Goal: Information Seeking & Learning: Check status

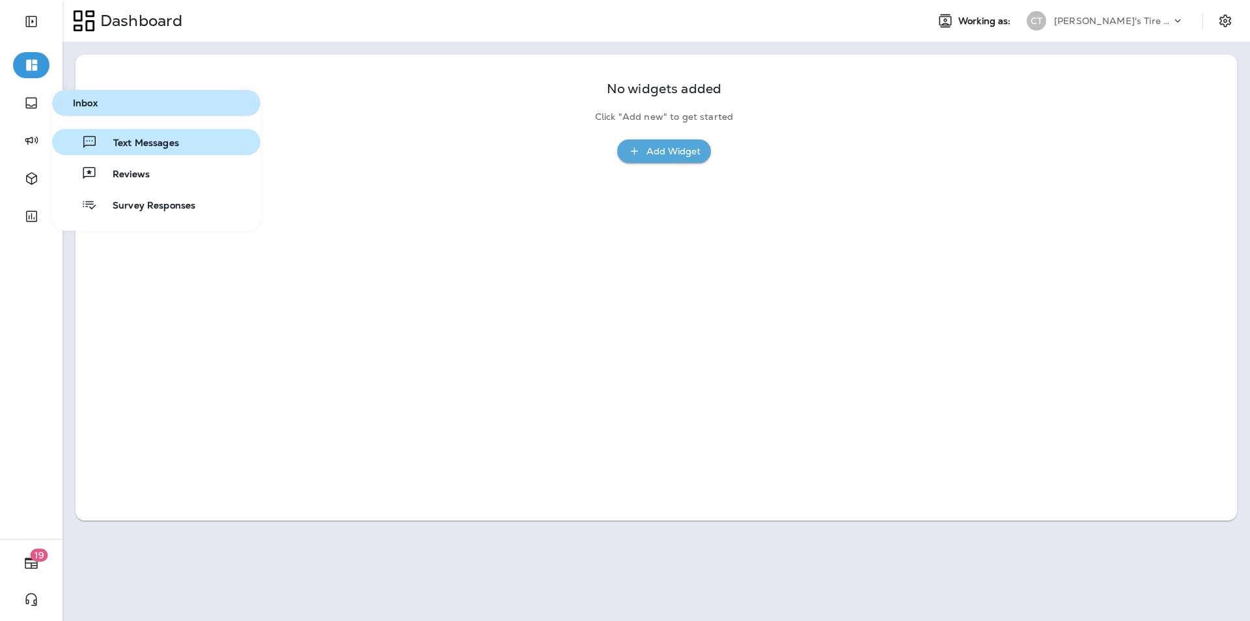
click at [123, 143] on span "Text Messages" at bounding box center [138, 143] width 81 height 12
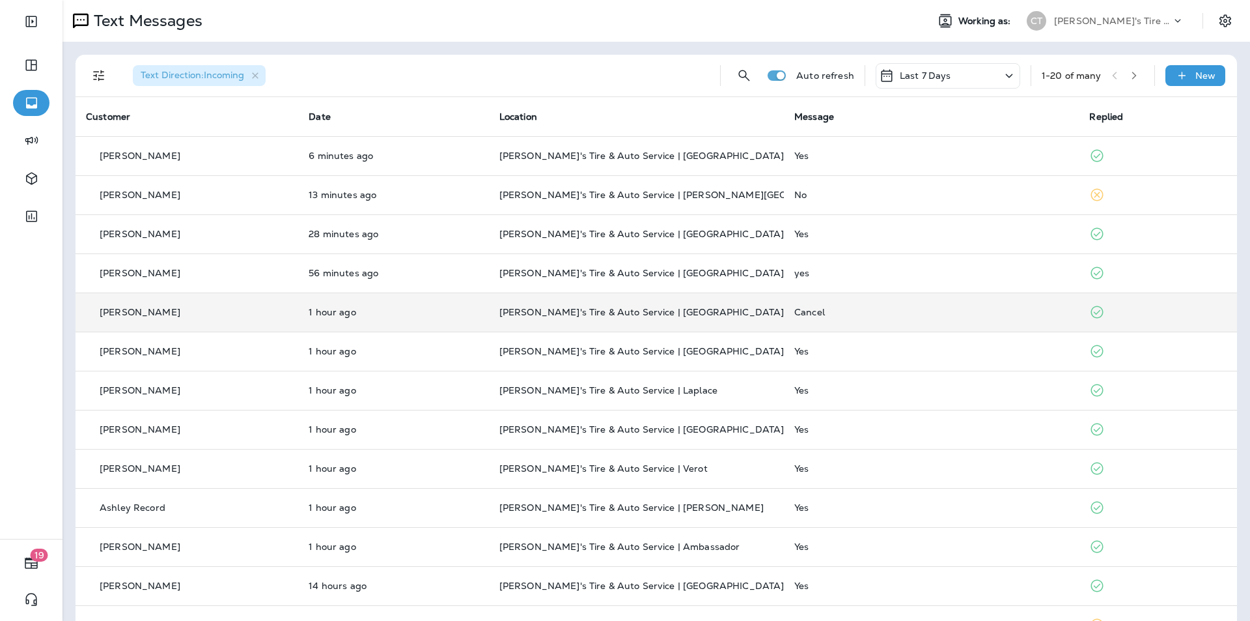
click at [656, 303] on td "Cancel" at bounding box center [931, 311] width 295 height 39
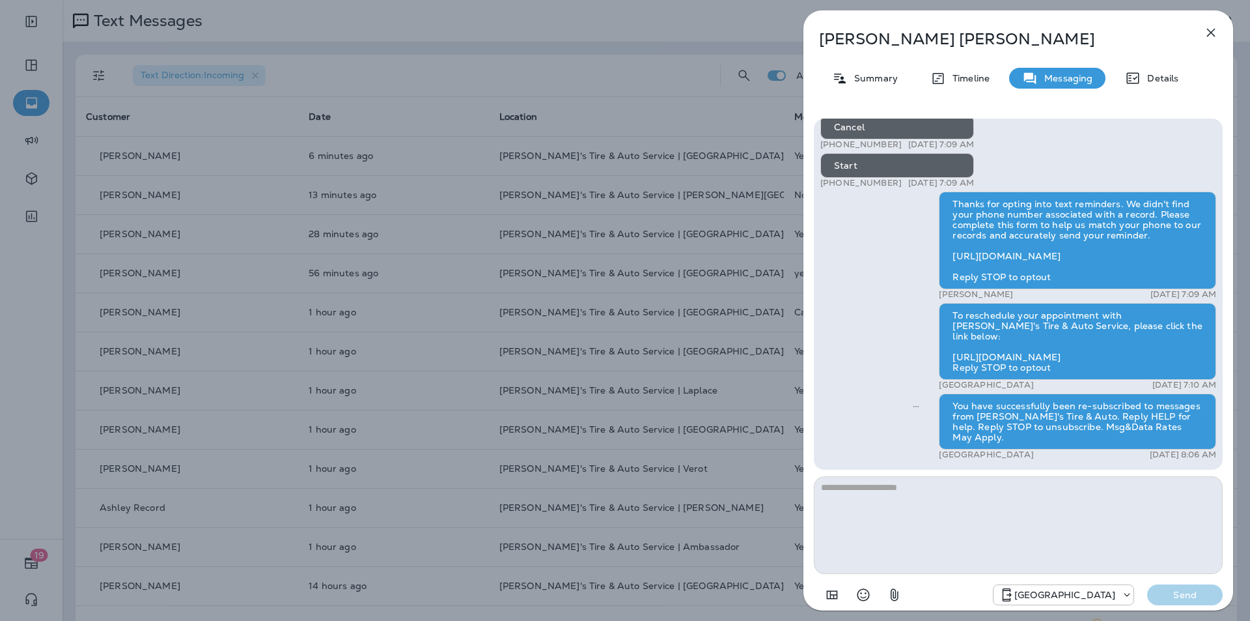
click at [656, 28] on icon "button" at bounding box center [1211, 33] width 16 height 16
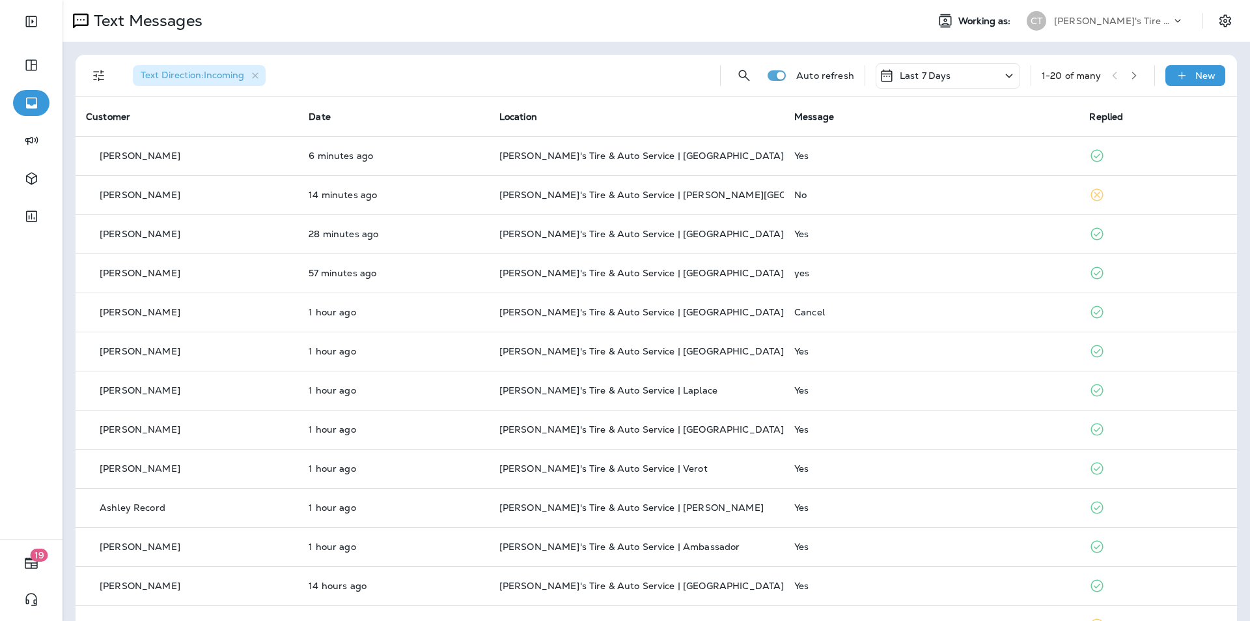
click at [656, 74] on icon "button" at bounding box center [1134, 75] width 9 height 9
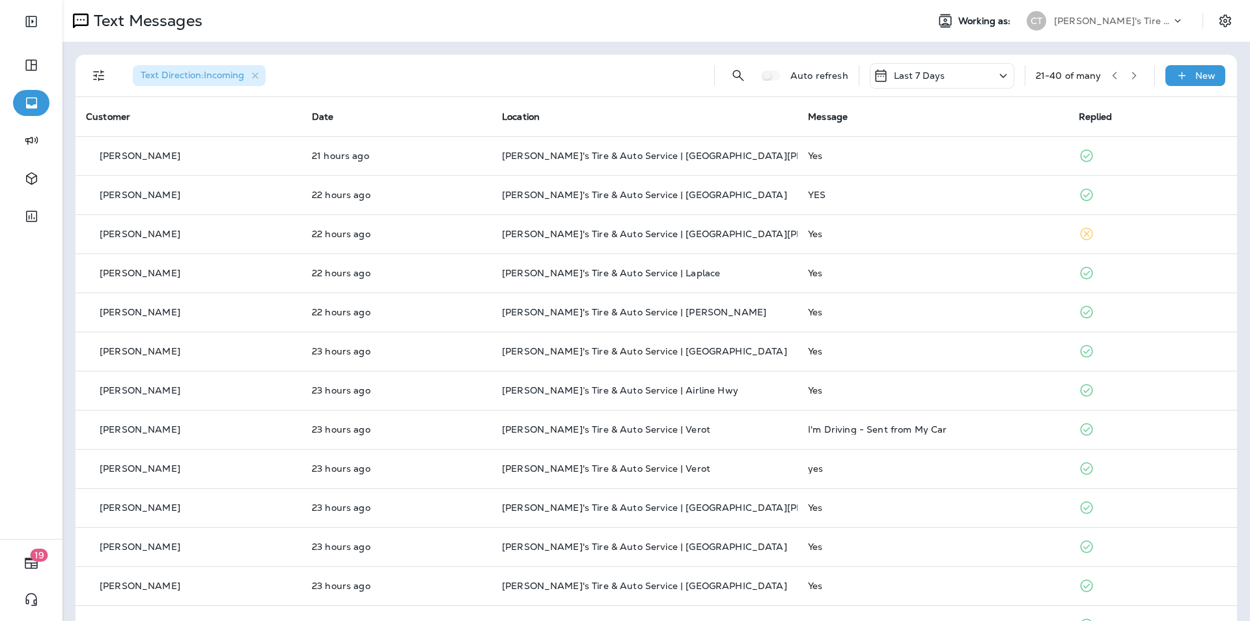
click at [656, 70] on button "button" at bounding box center [1135, 76] width 20 height 20
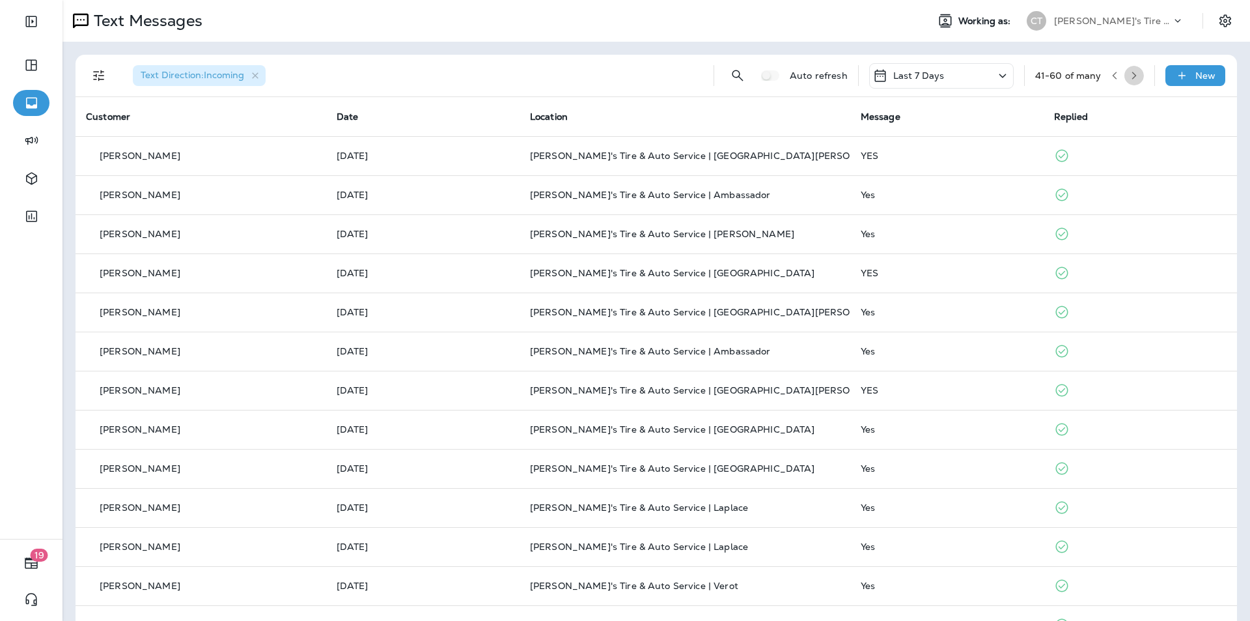
click at [656, 74] on icon "button" at bounding box center [1134, 75] width 9 height 9
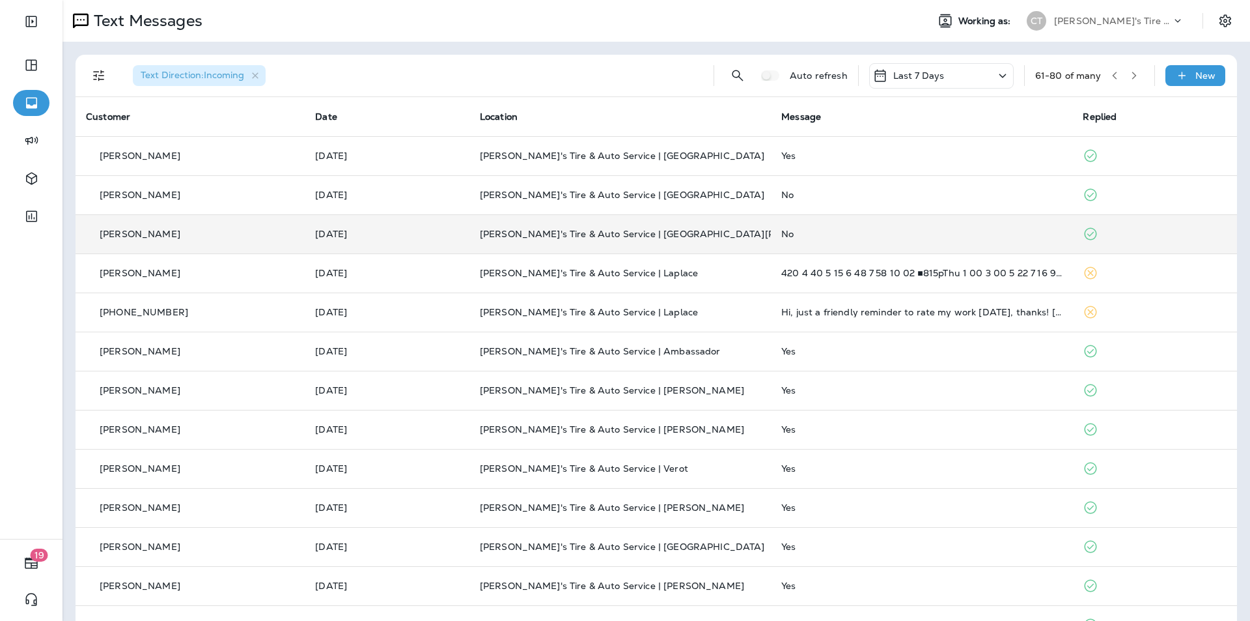
click at [656, 231] on div "No" at bounding box center [921, 234] width 281 height 10
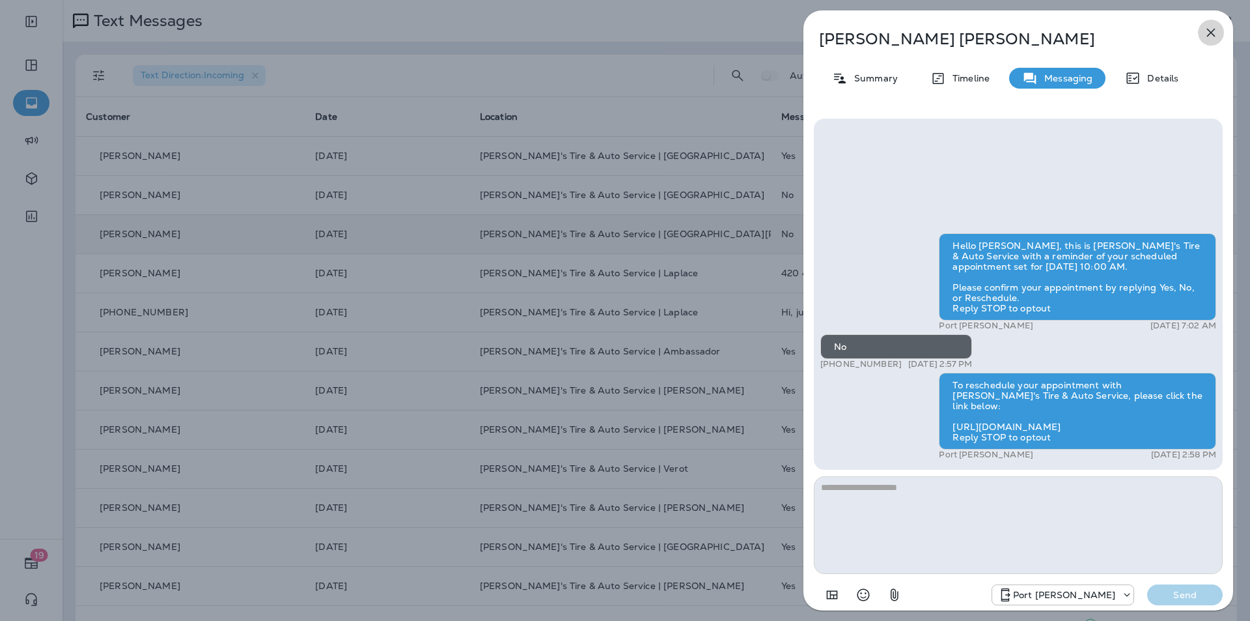
click at [656, 30] on icon "button" at bounding box center [1211, 33] width 8 height 8
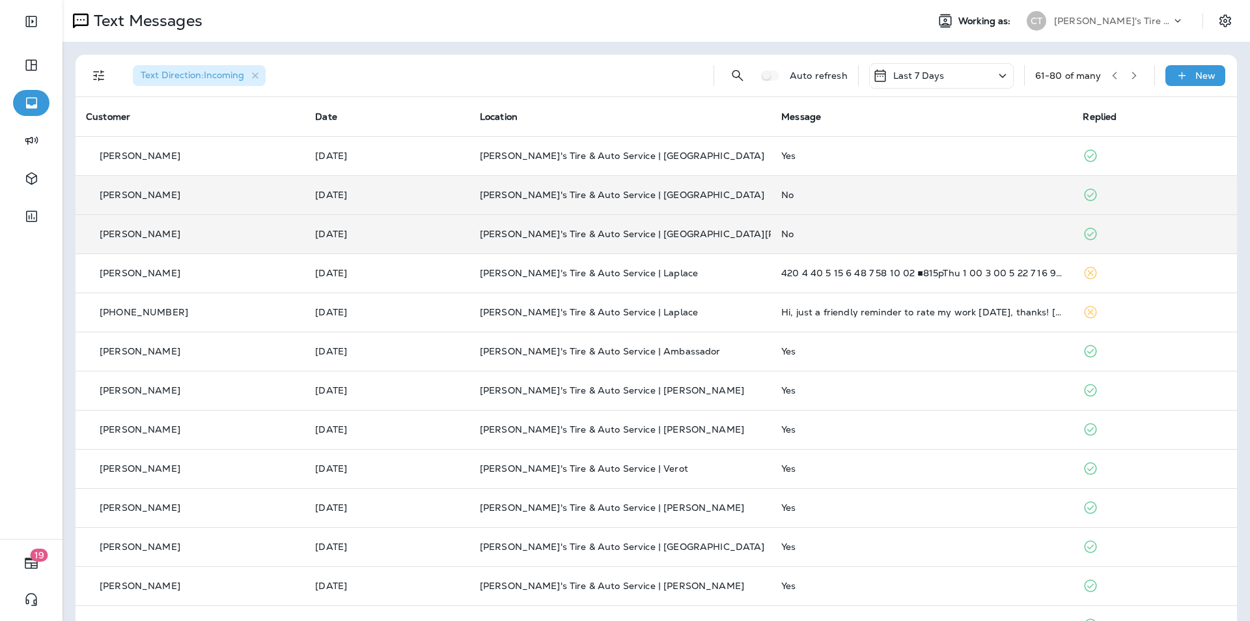
click at [656, 192] on div "No" at bounding box center [921, 194] width 281 height 10
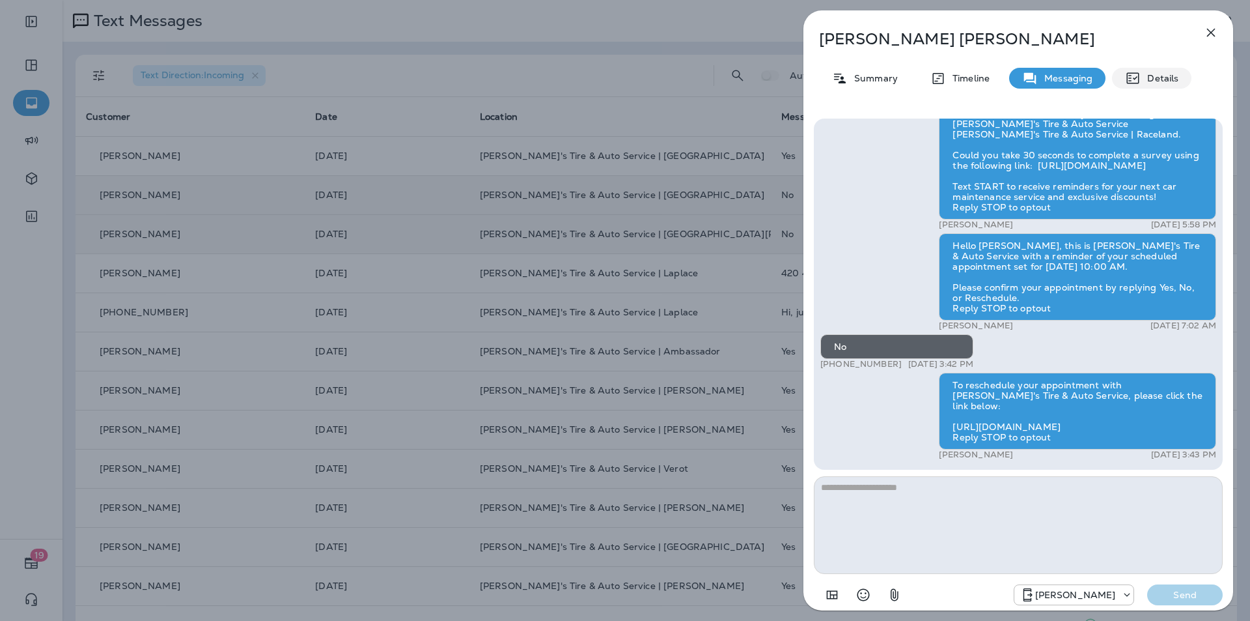
click at [656, 76] on p "Details" at bounding box center [1160, 78] width 38 height 10
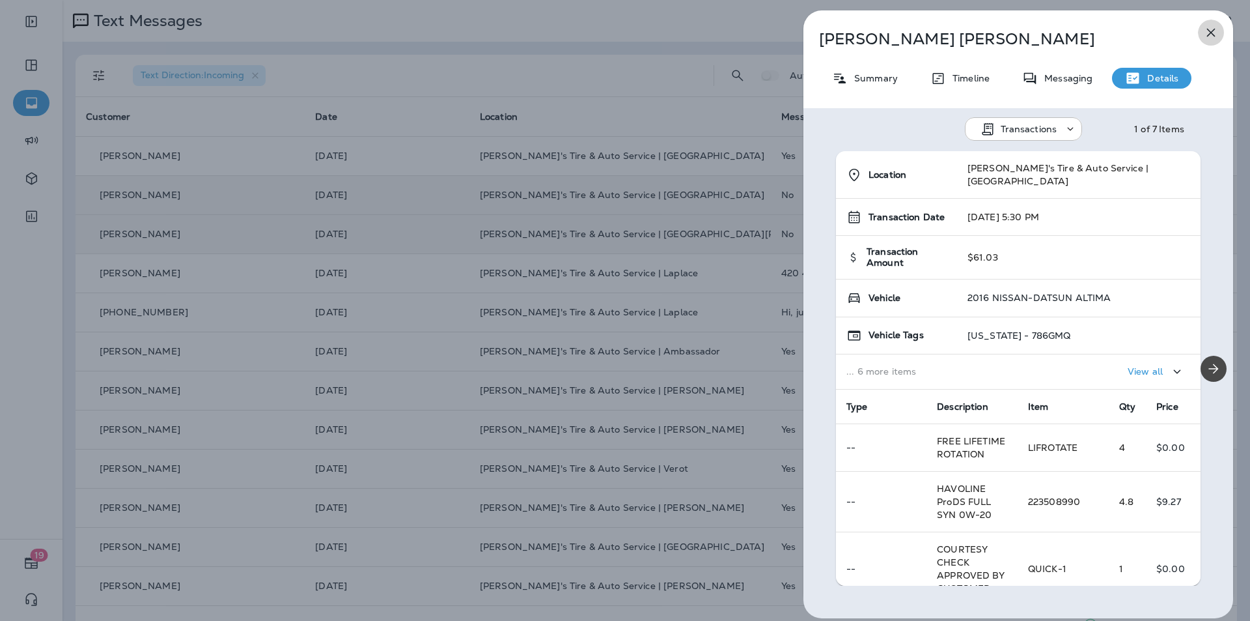
click at [656, 31] on icon "button" at bounding box center [1211, 33] width 8 height 8
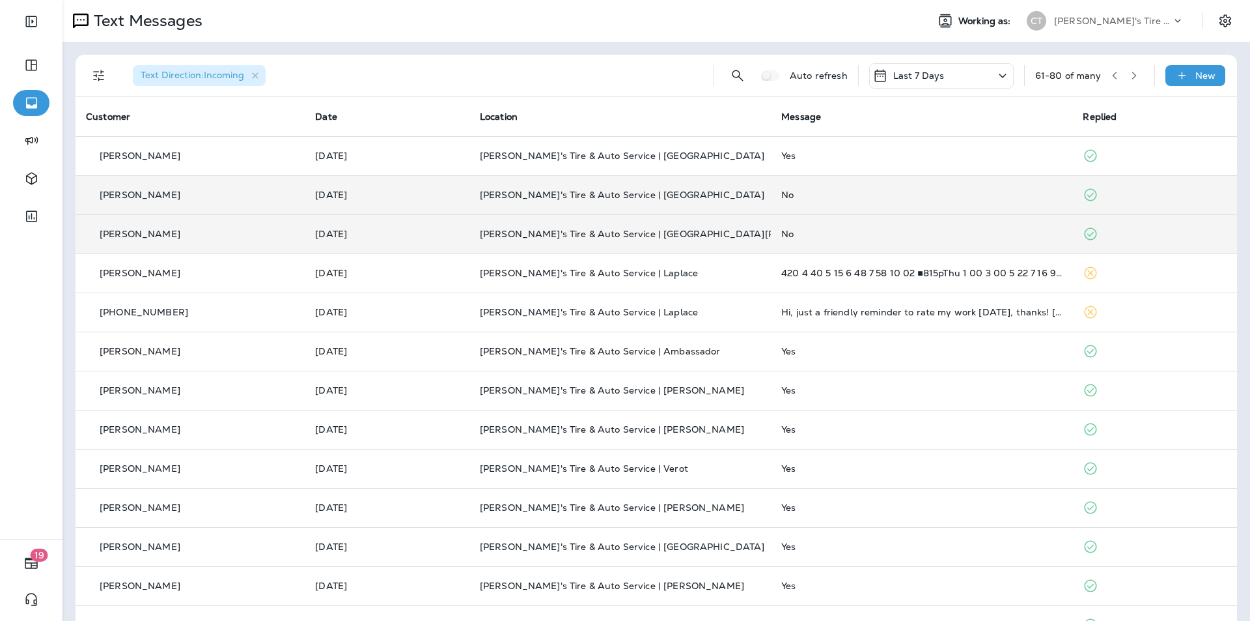
click at [656, 70] on button "button" at bounding box center [1115, 76] width 20 height 20
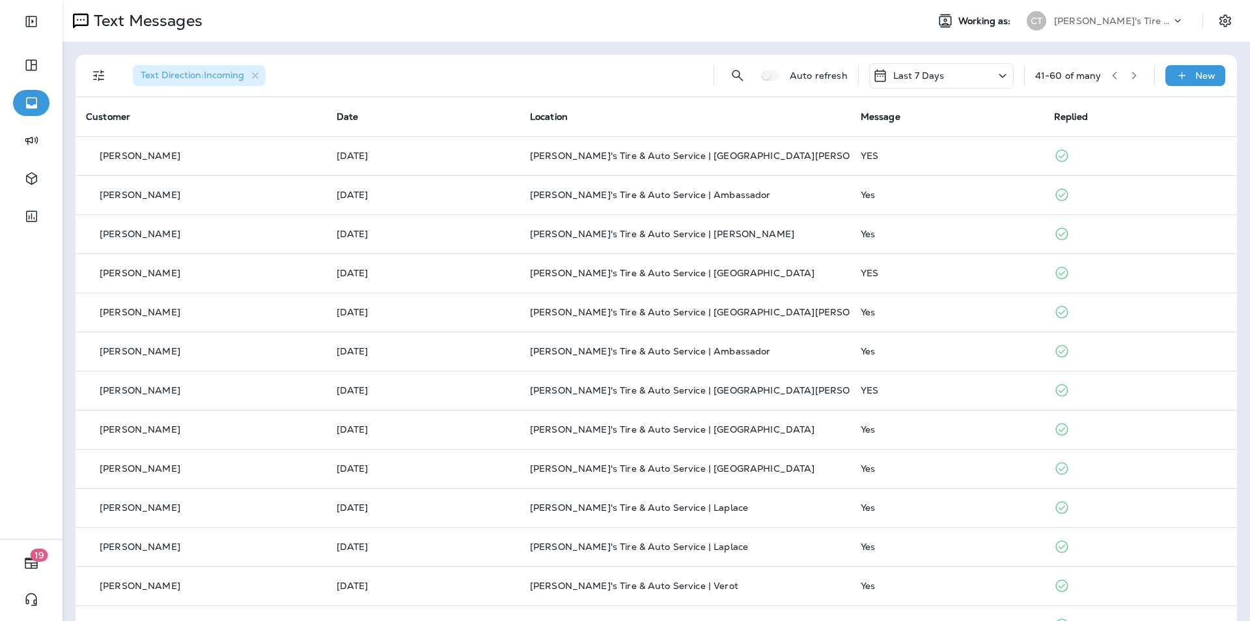
click at [656, 74] on icon "button" at bounding box center [1114, 75] width 9 height 9
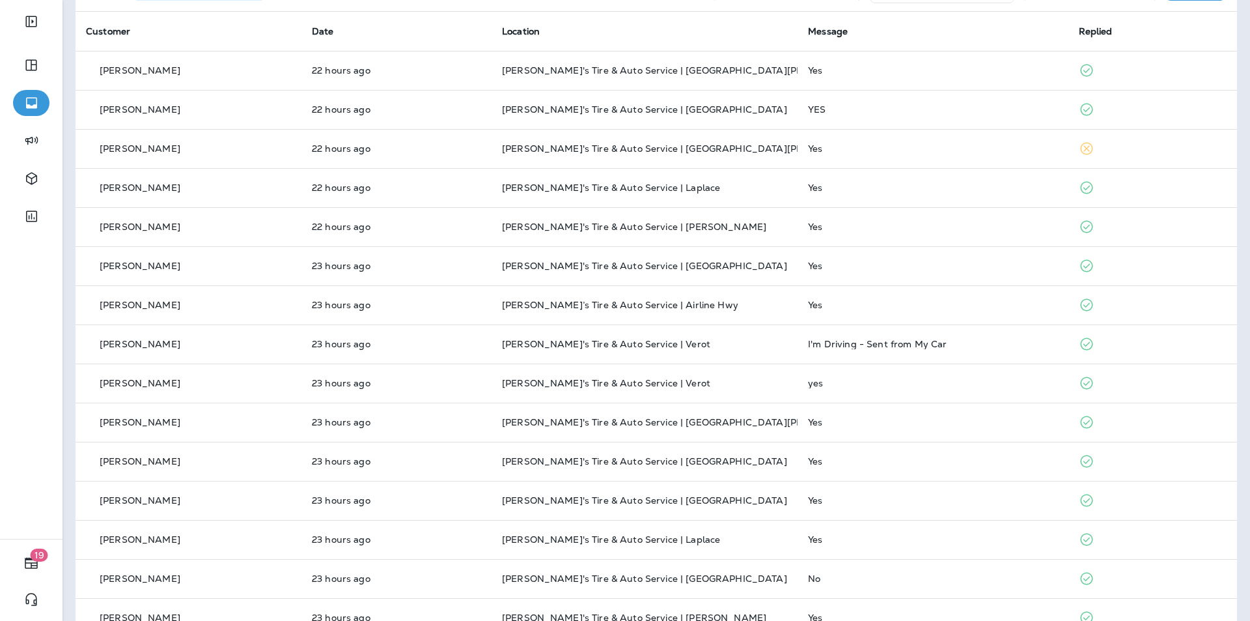
scroll to position [311, 0]
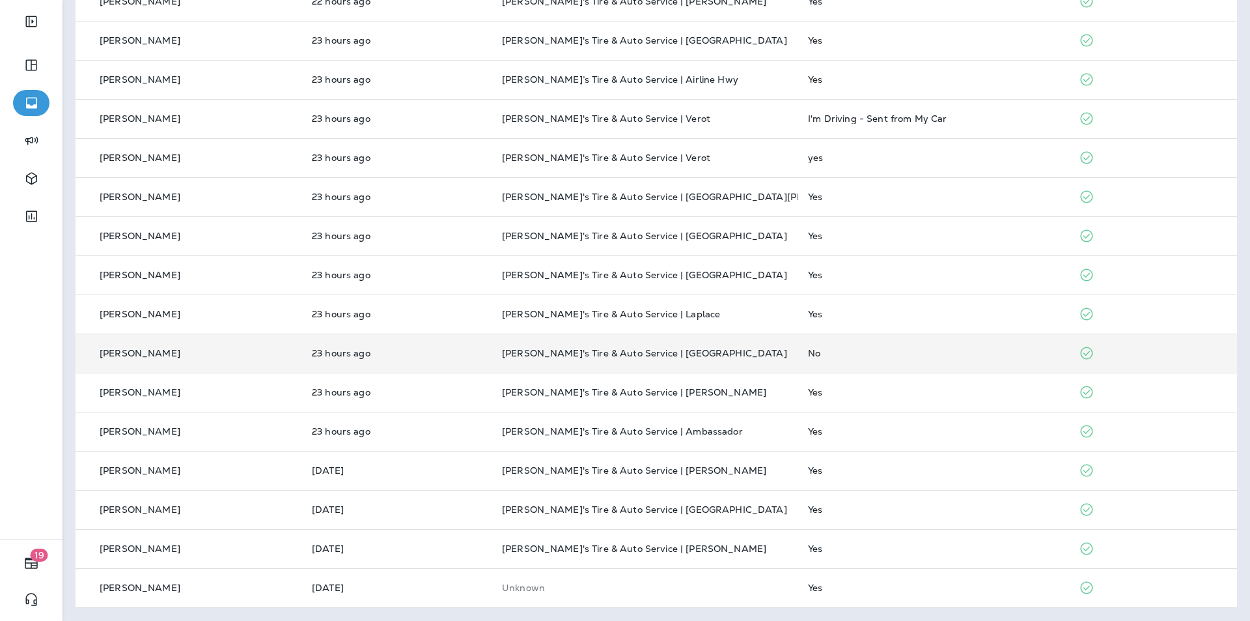
click at [656, 345] on td "No" at bounding box center [933, 352] width 270 height 39
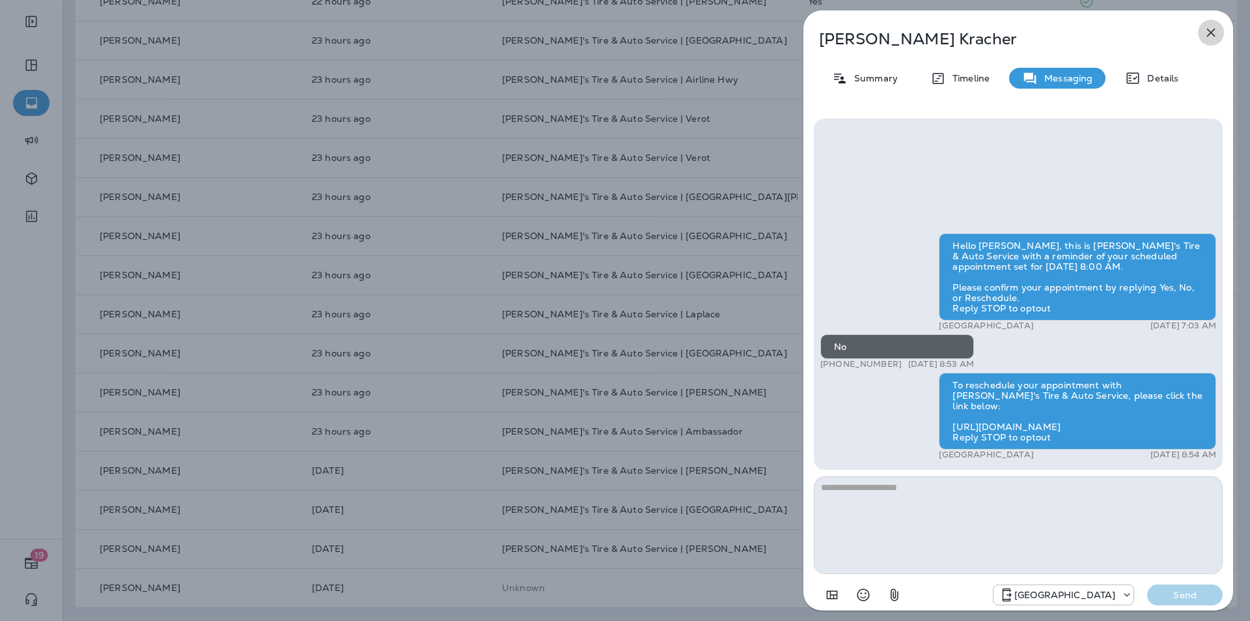
click at [656, 31] on icon "button" at bounding box center [1211, 33] width 8 height 8
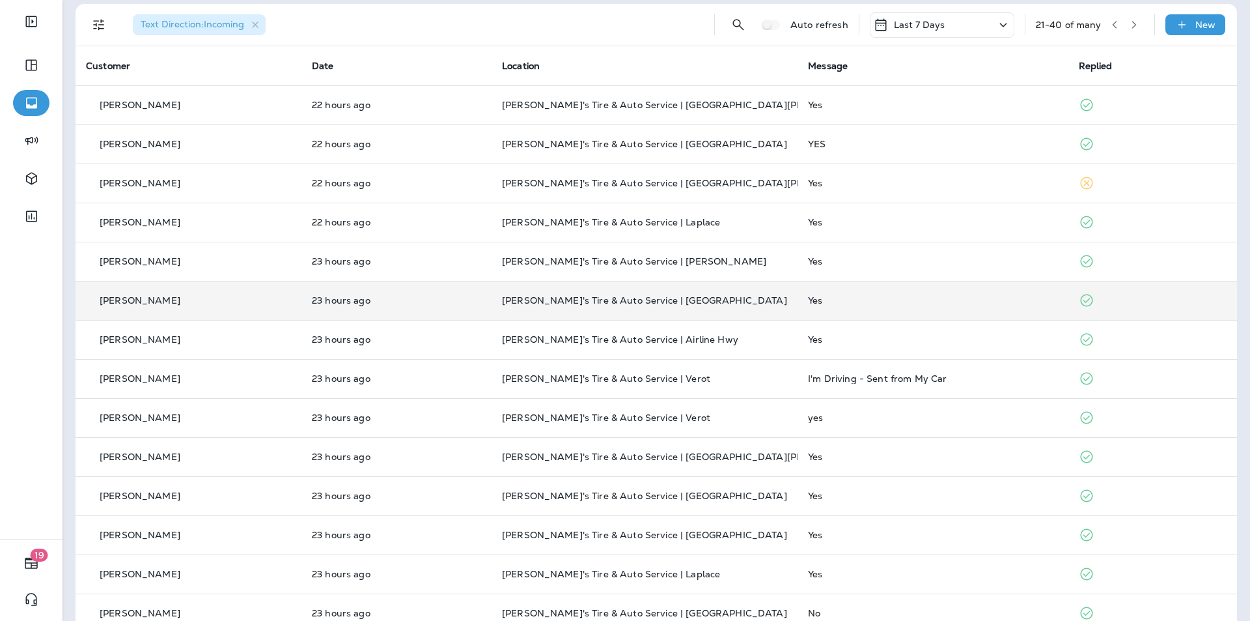
scroll to position [50, 0]
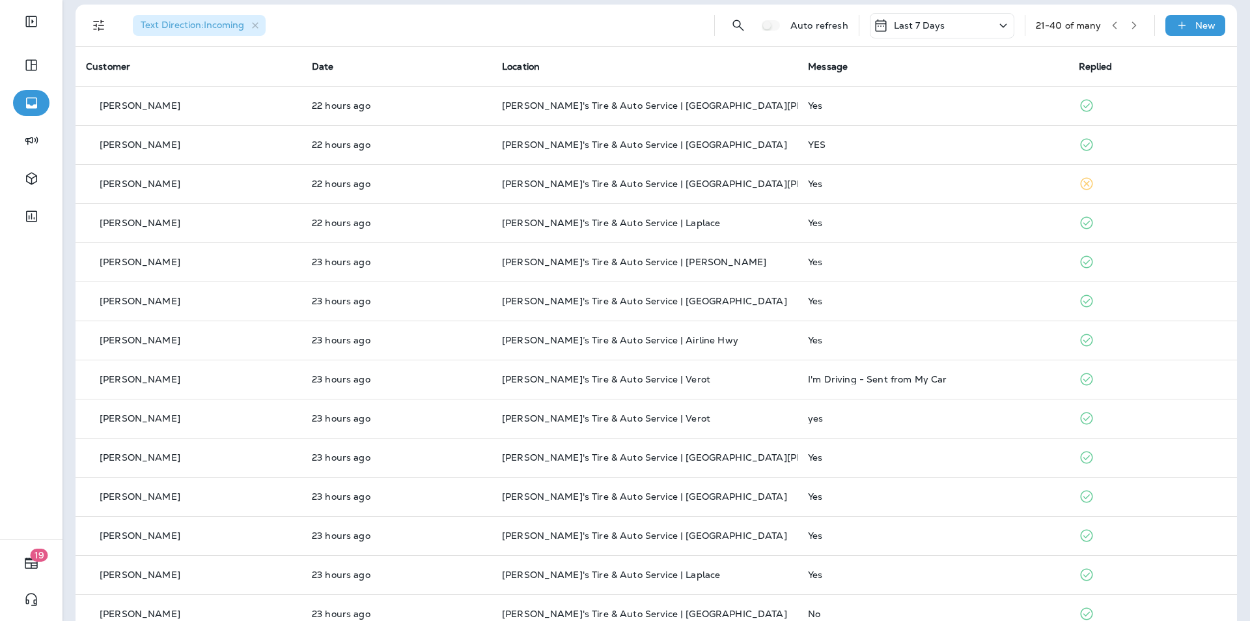
click at [656, 23] on icon "button" at bounding box center [1114, 25] width 9 height 9
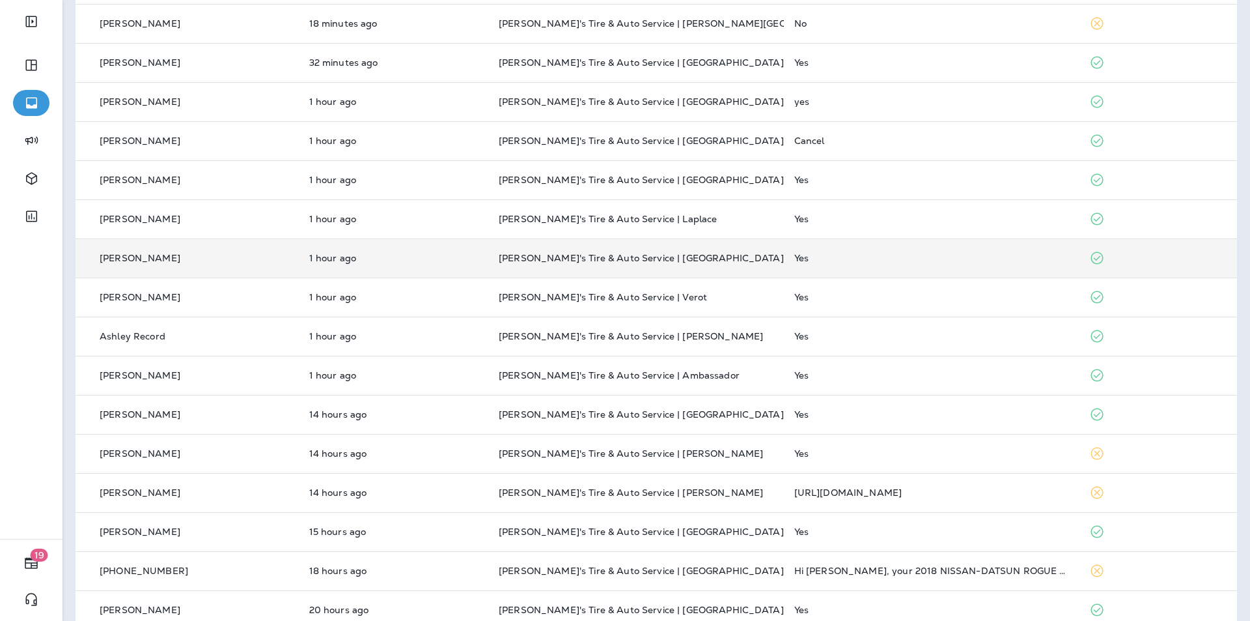
scroll to position [0, 0]
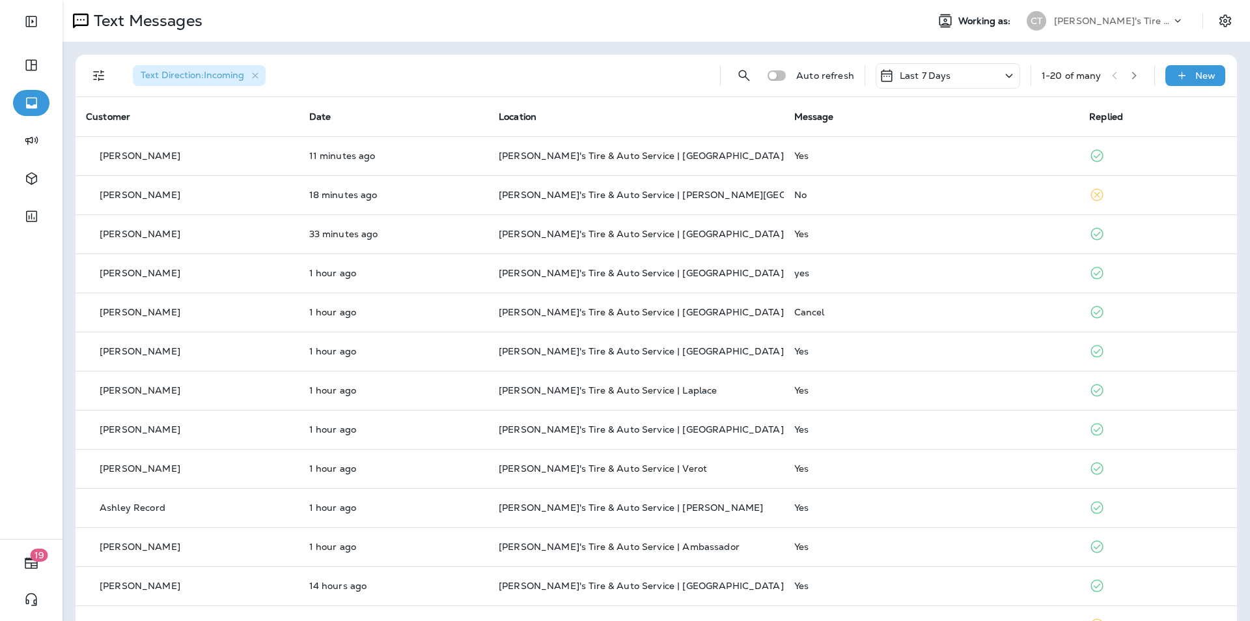
click at [656, 73] on icon "button" at bounding box center [1134, 75] width 9 height 9
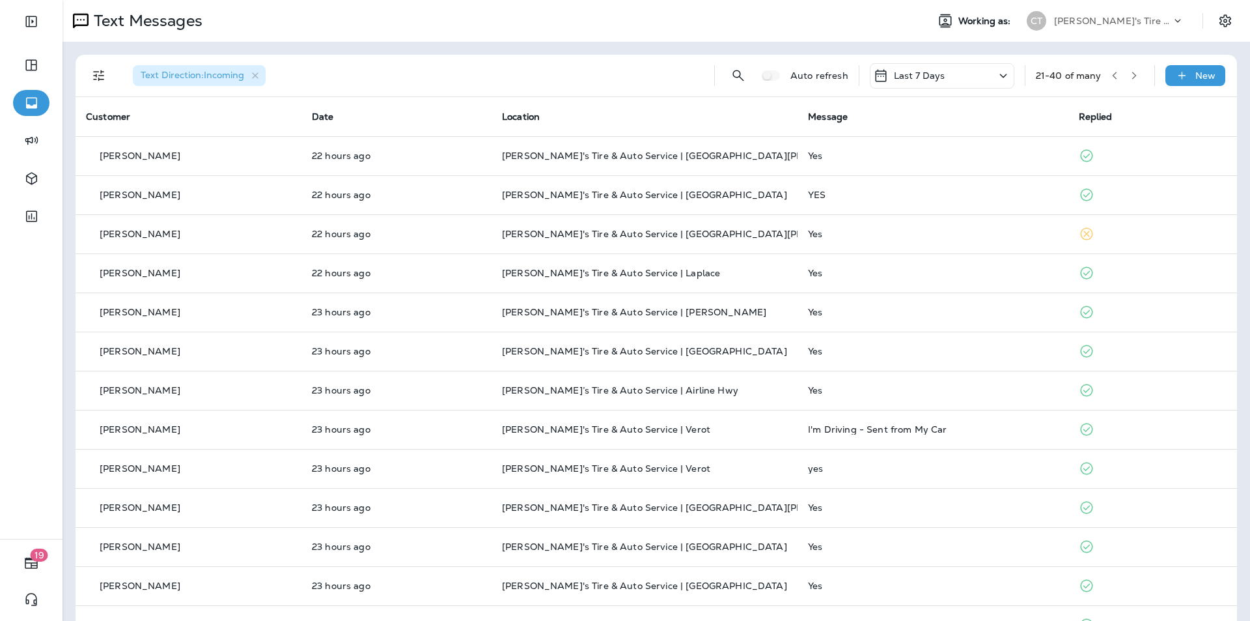
click at [656, 74] on button "button" at bounding box center [1135, 76] width 20 height 20
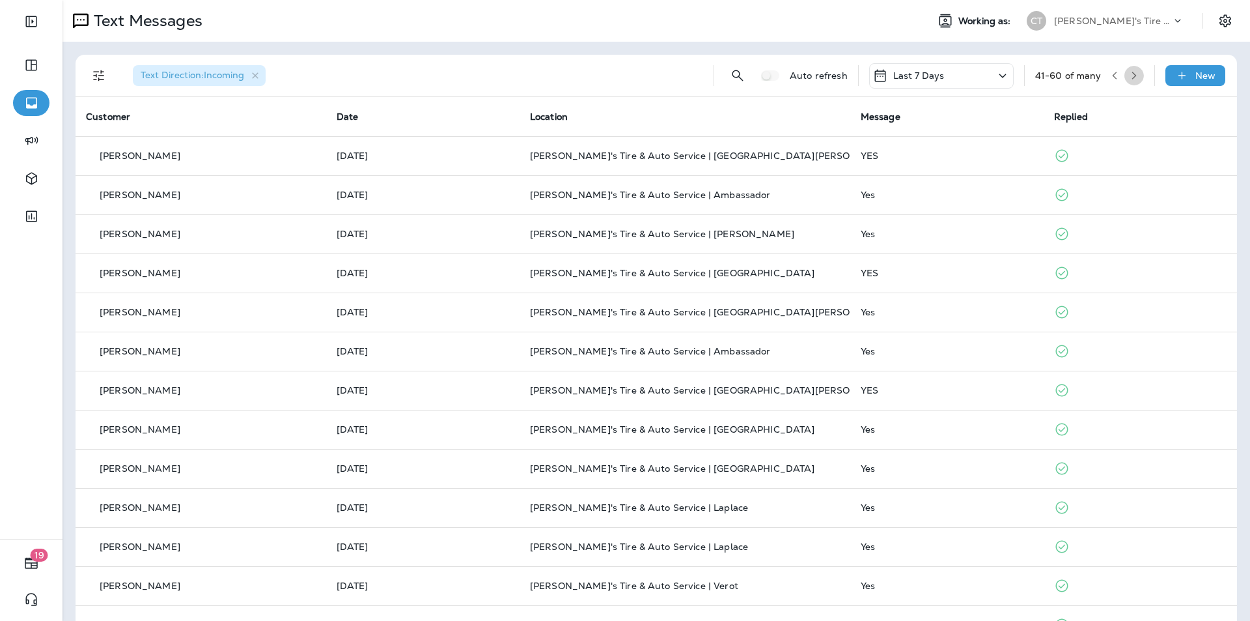
click at [656, 75] on icon "button" at bounding box center [1134, 76] width 5 height 8
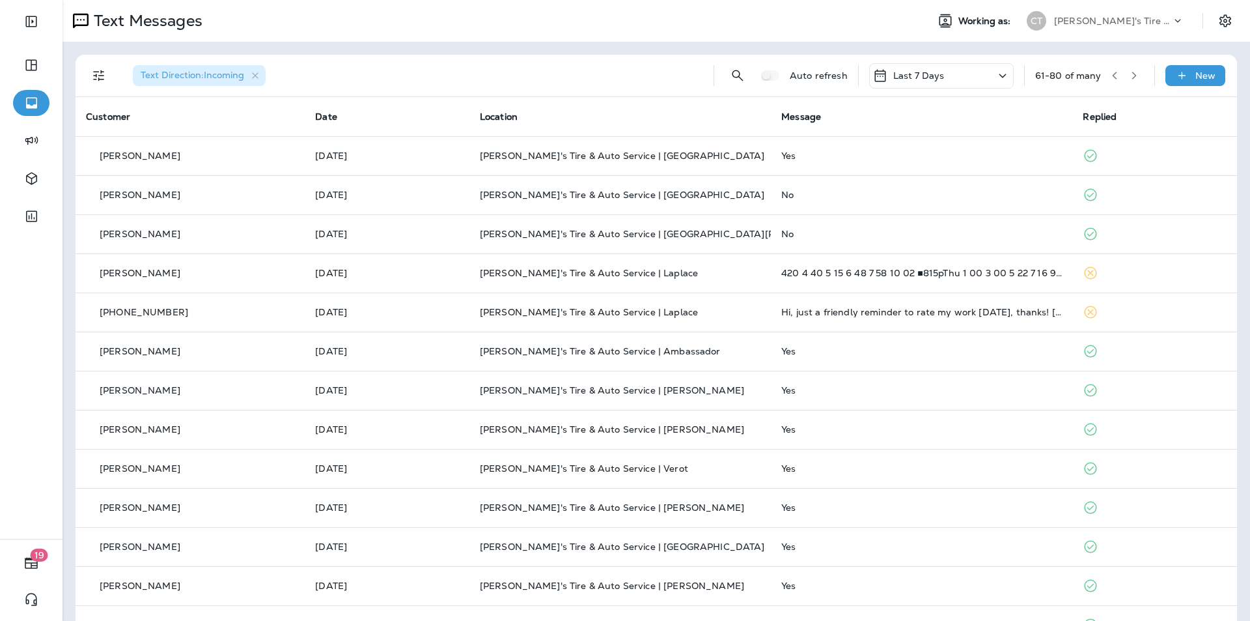
click at [656, 71] on icon "button" at bounding box center [1114, 75] width 9 height 9
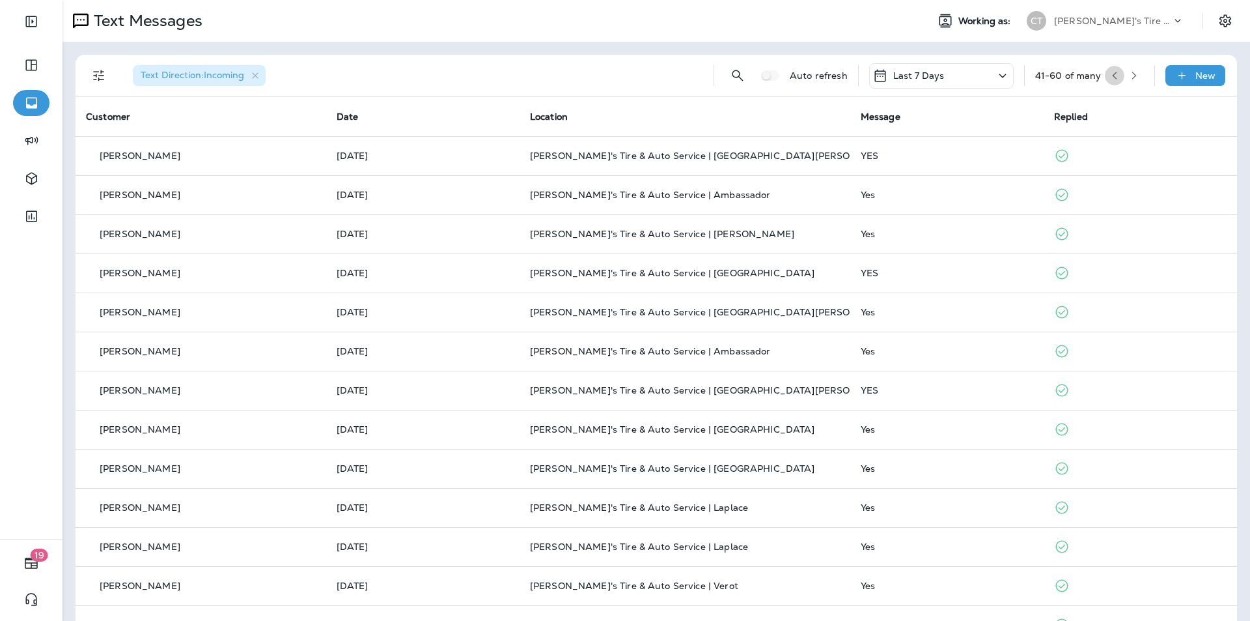
click at [656, 74] on icon "button" at bounding box center [1114, 75] width 9 height 9
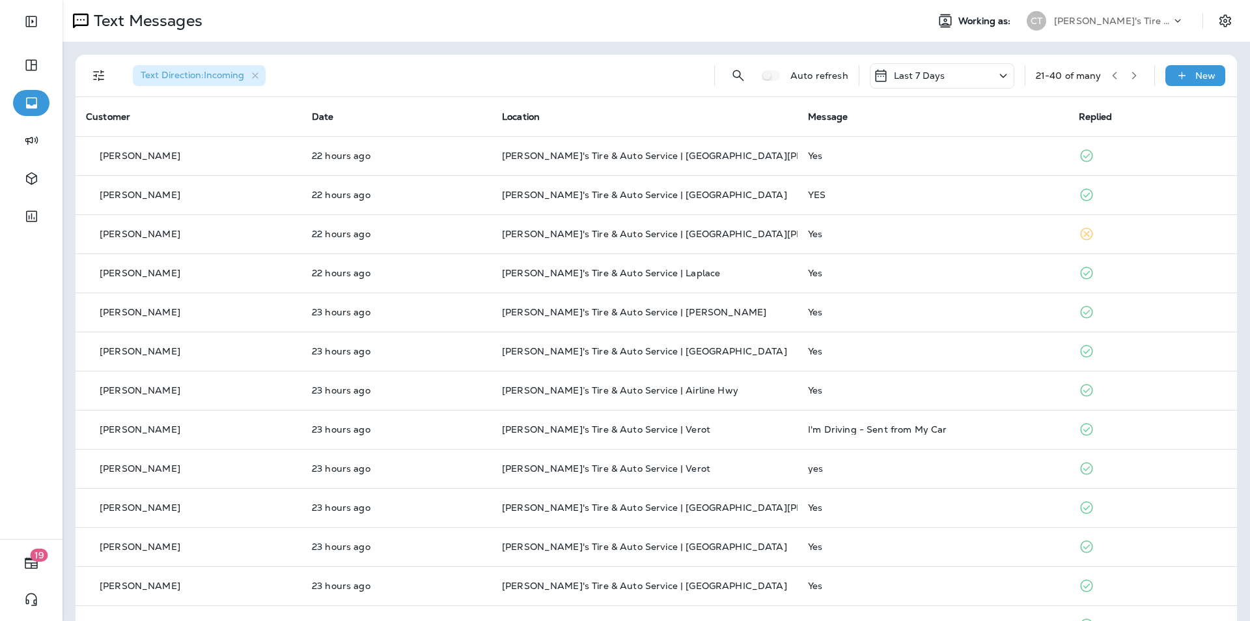
click at [656, 75] on icon "button" at bounding box center [1114, 75] width 9 height 9
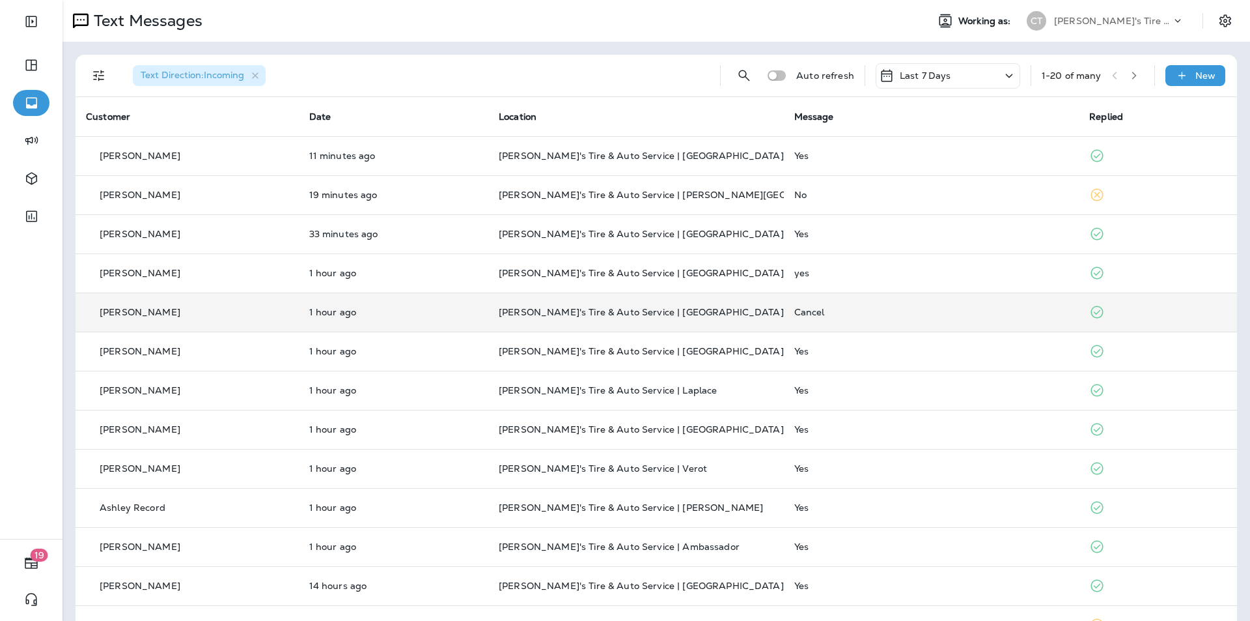
click at [656, 311] on div "Cancel" at bounding box center [931, 312] width 275 height 10
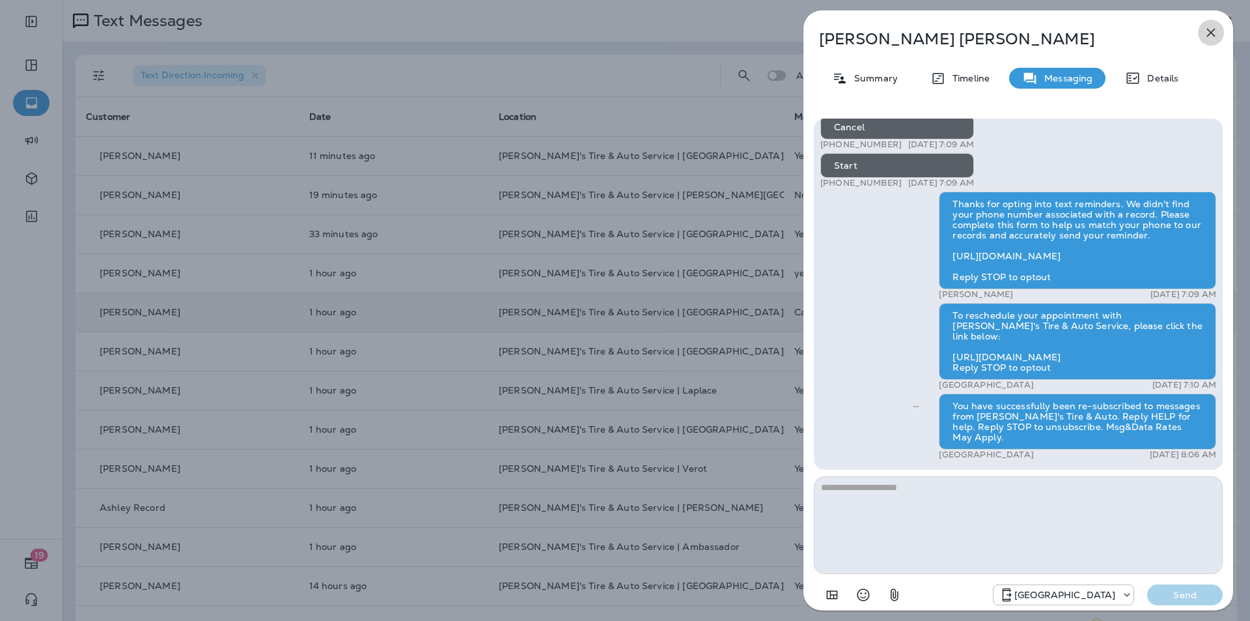
click at [656, 31] on icon "button" at bounding box center [1211, 33] width 8 height 8
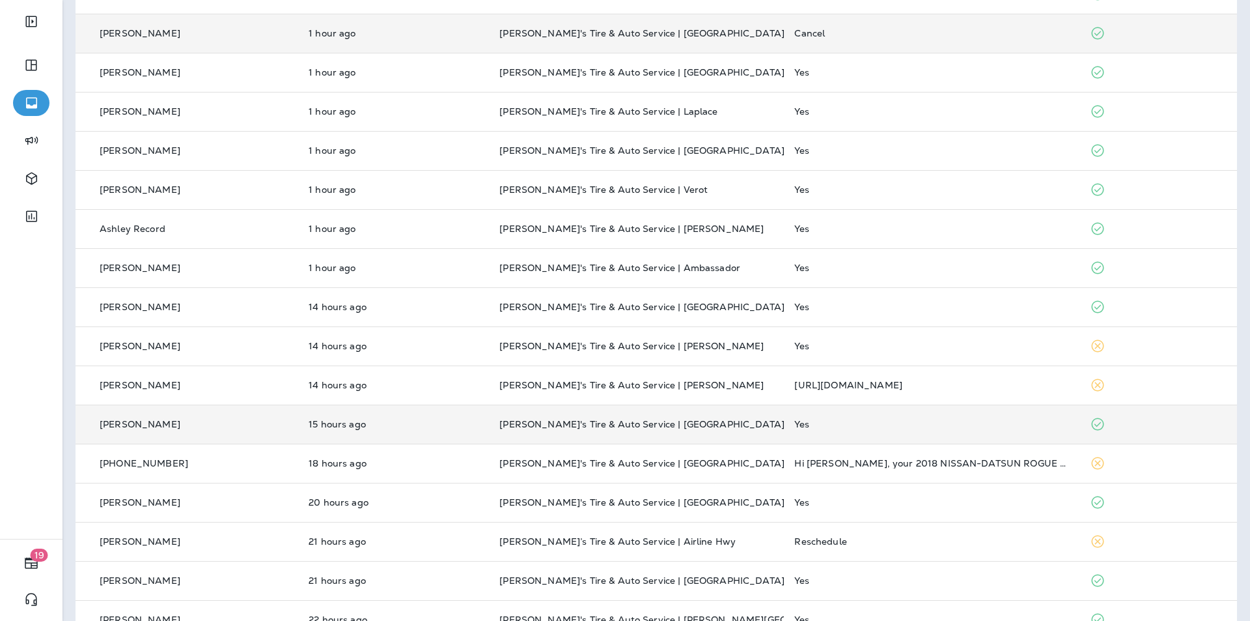
scroll to position [311, 0]
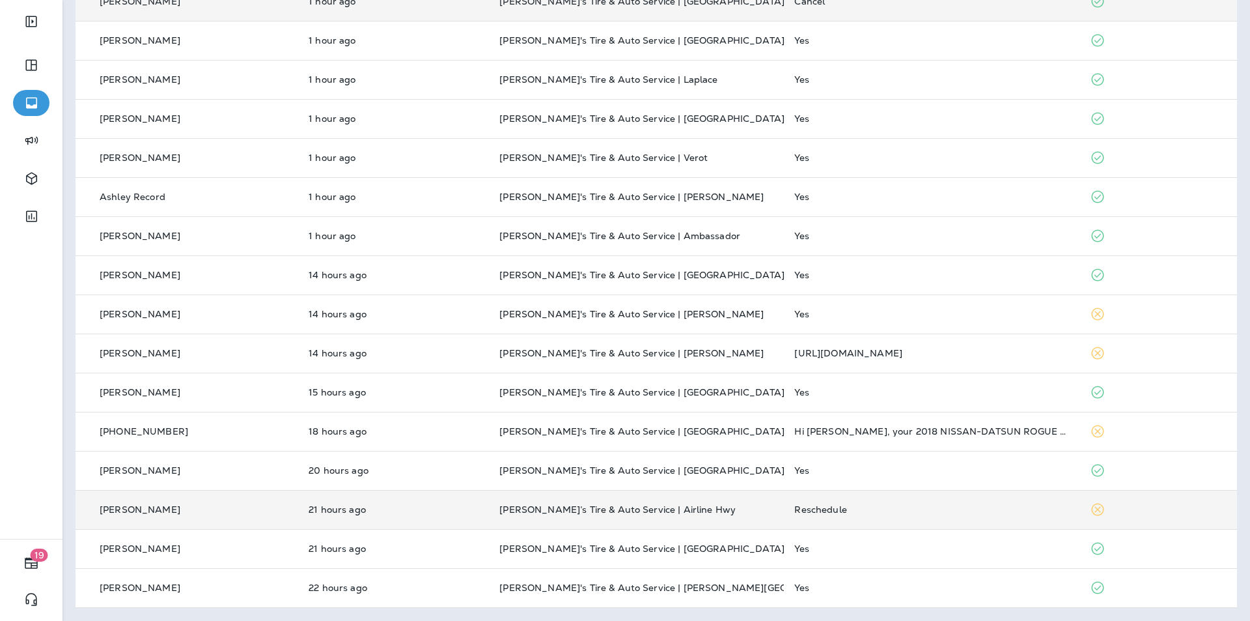
click at [656, 516] on td "Reschedule" at bounding box center [931, 509] width 295 height 39
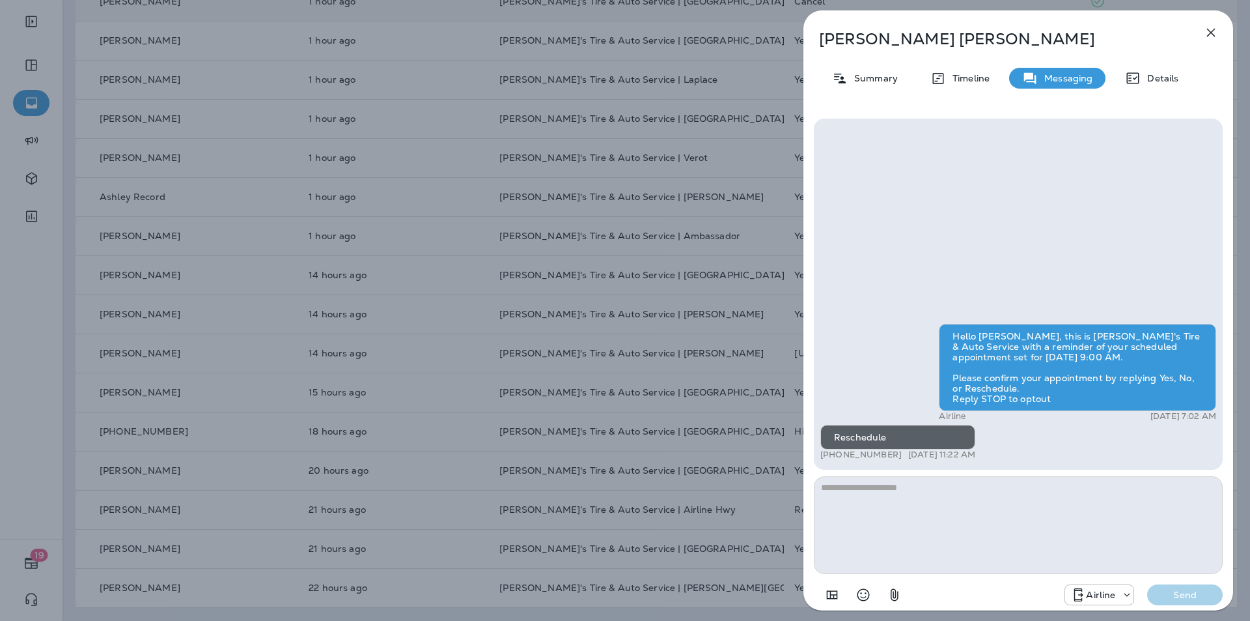
click at [656, 29] on icon "button" at bounding box center [1211, 33] width 16 height 16
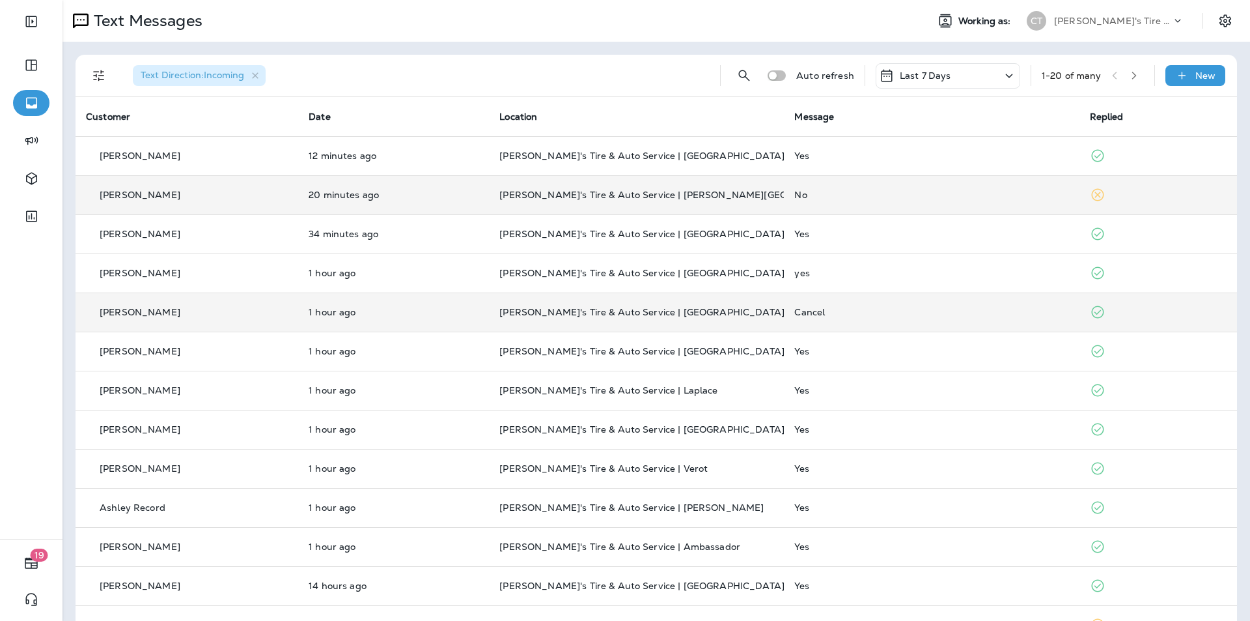
click at [656, 194] on div "No" at bounding box center [931, 194] width 274 height 10
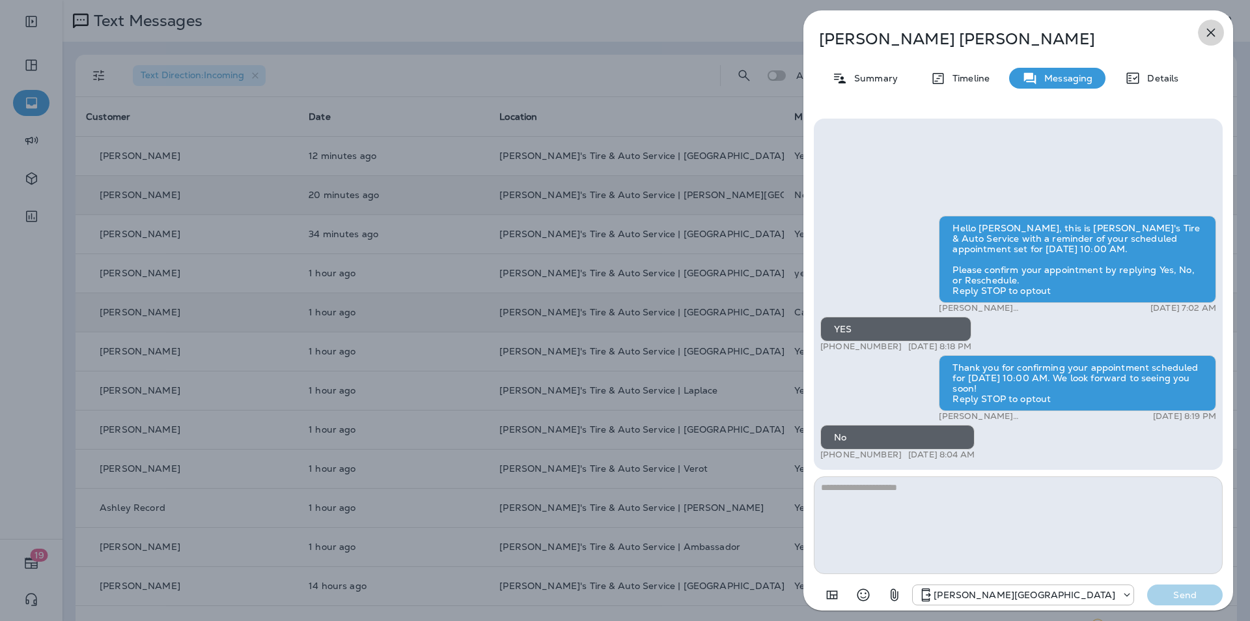
click at [656, 30] on icon "button" at bounding box center [1211, 33] width 8 height 8
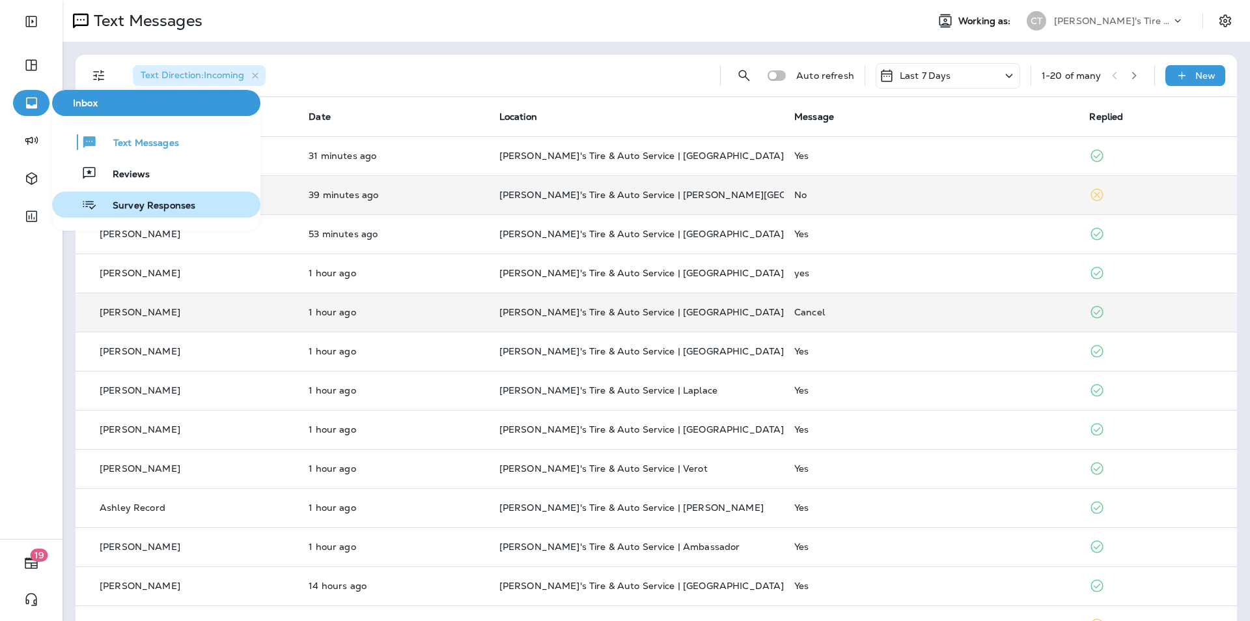
click at [126, 201] on span "Survey Responses" at bounding box center [146, 206] width 98 height 12
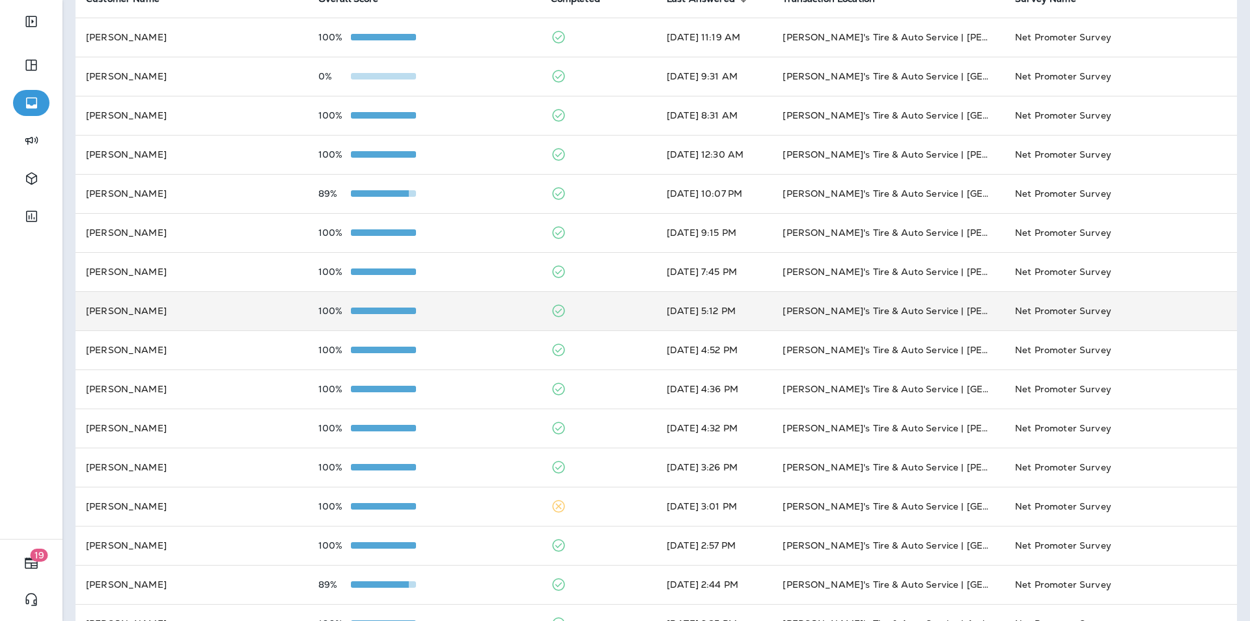
scroll to position [130, 0]
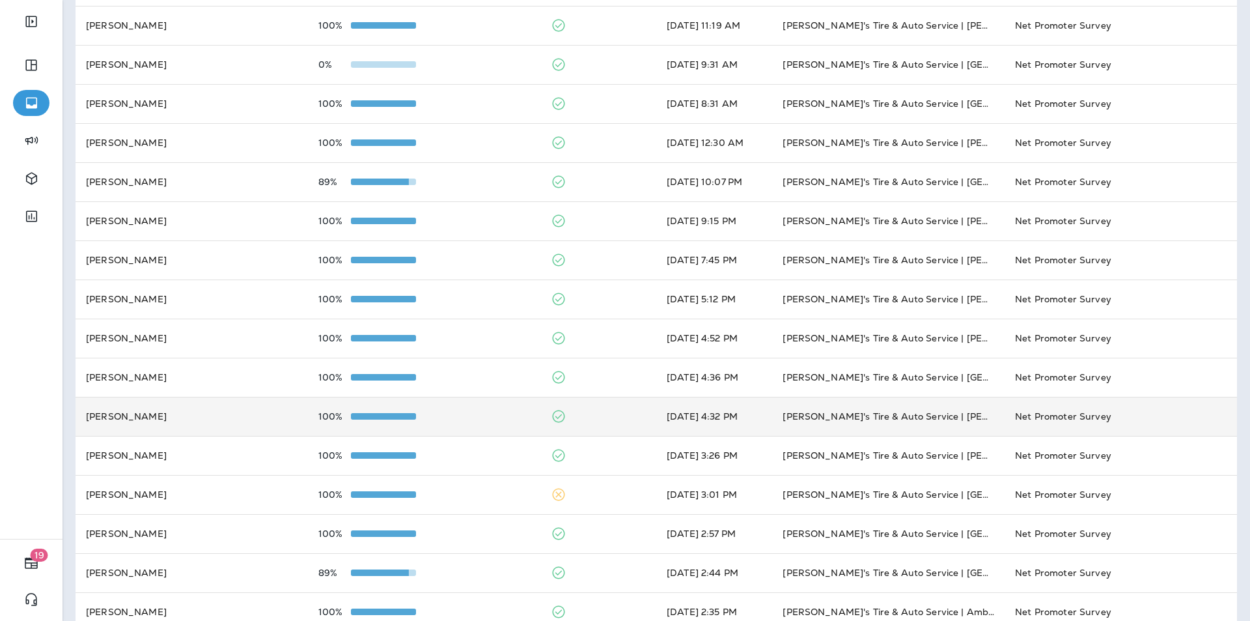
click at [474, 410] on td "100%" at bounding box center [424, 416] width 232 height 39
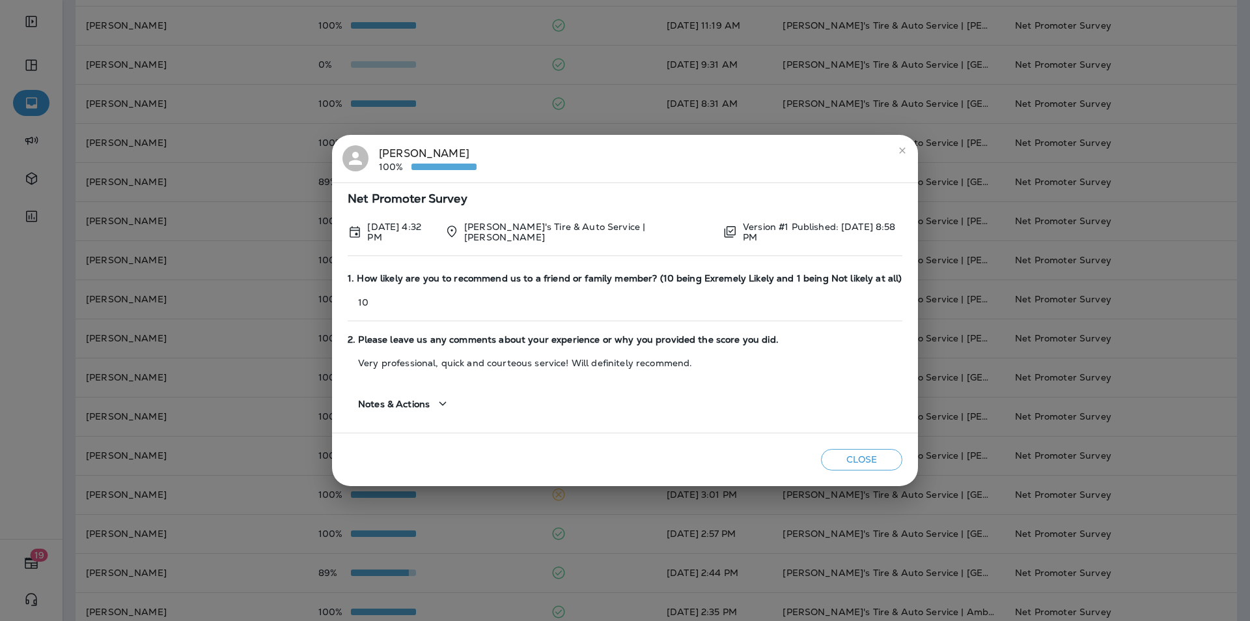
click at [656, 153] on icon "close" at bounding box center [902, 150] width 6 height 6
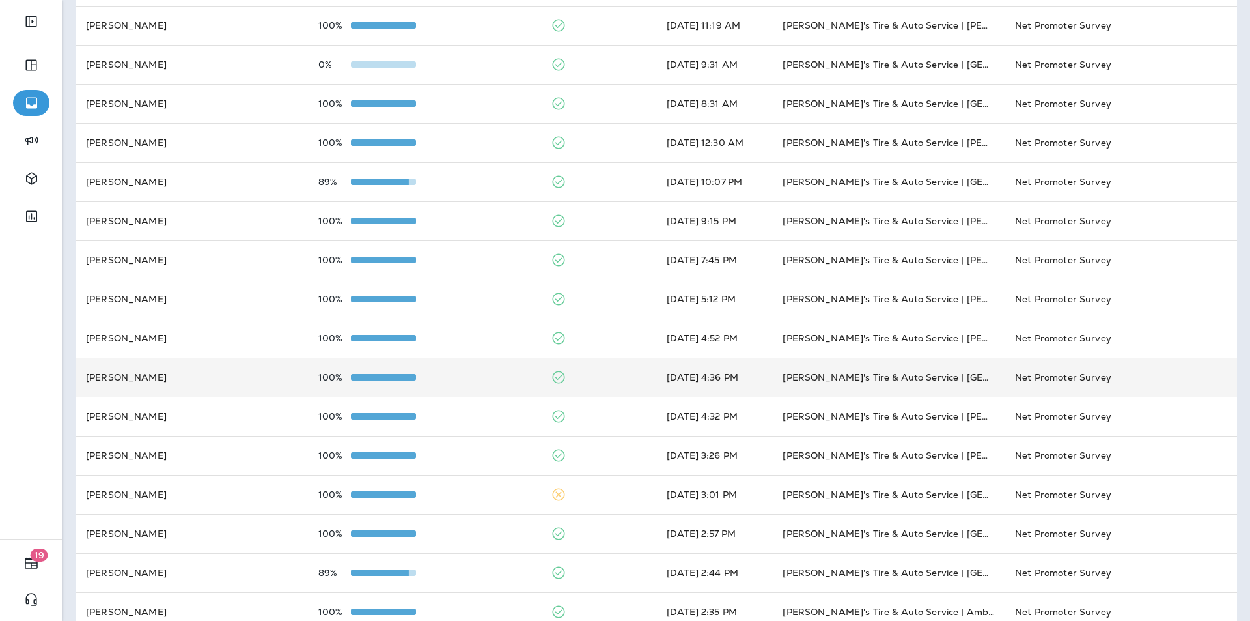
click at [462, 374] on div "100%" at bounding box center [424, 377] width 212 height 10
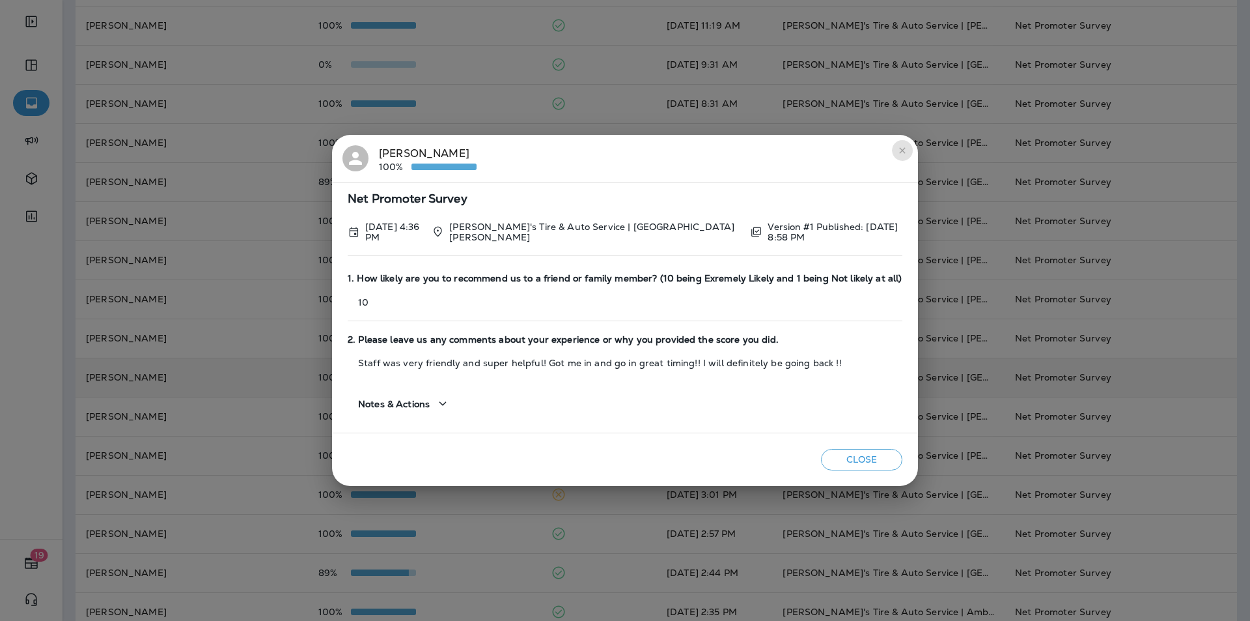
click at [656, 151] on icon "close" at bounding box center [902, 150] width 10 height 10
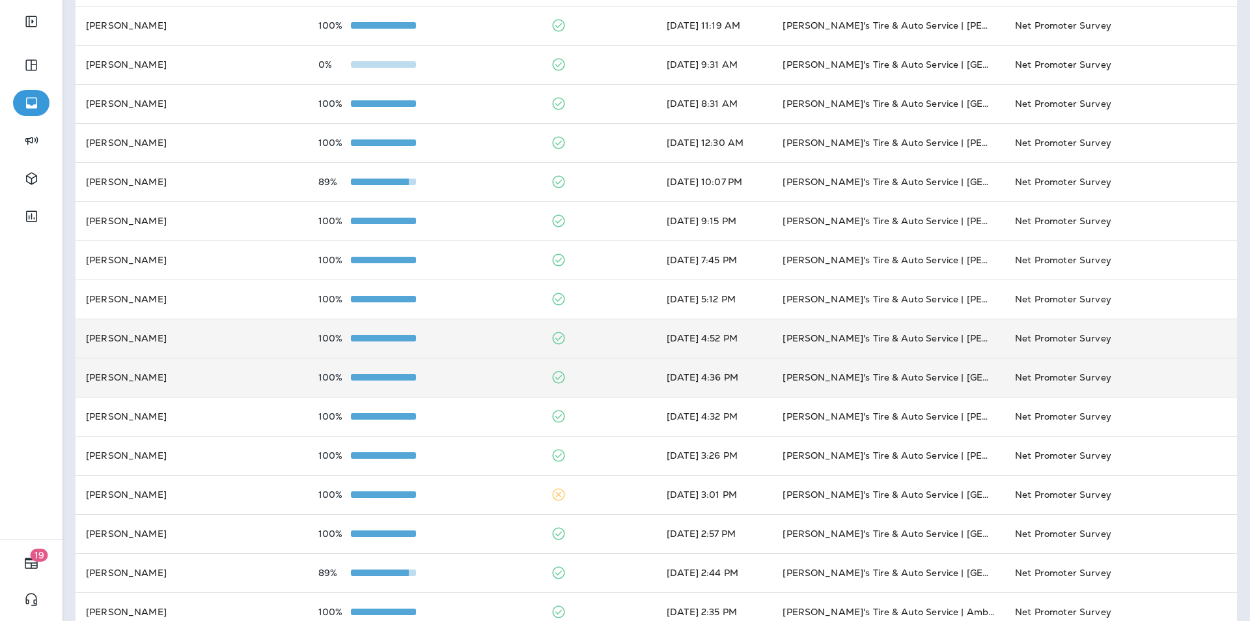
click at [483, 332] on td "100%" at bounding box center [424, 337] width 232 height 39
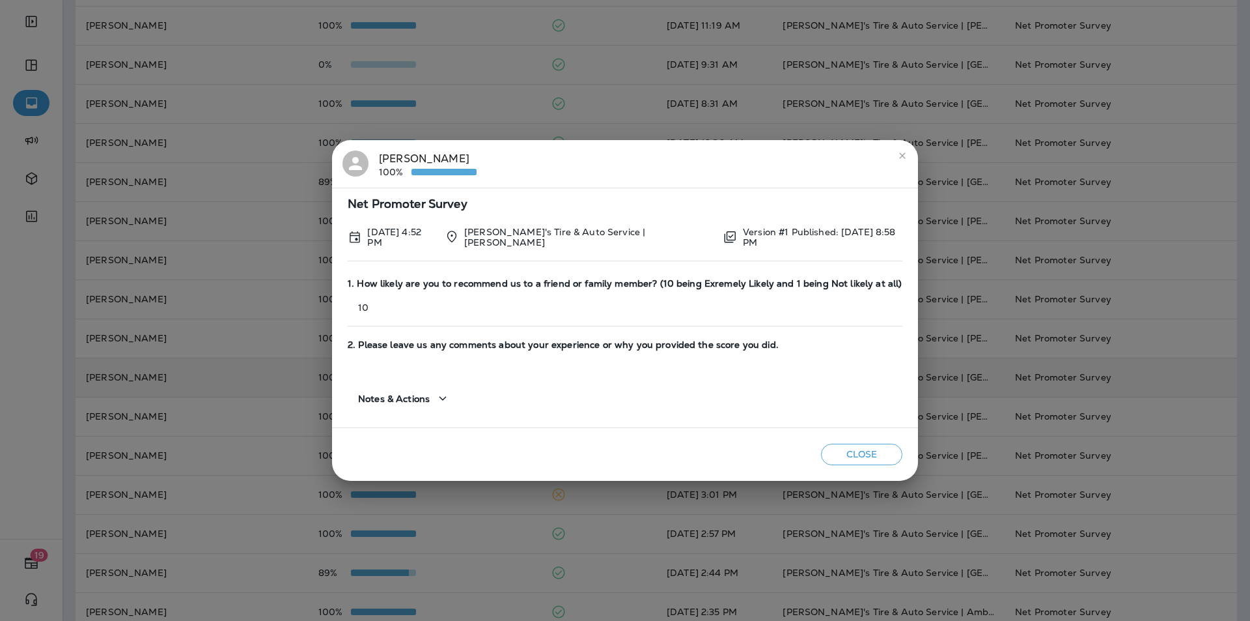
click at [656, 155] on icon "close" at bounding box center [902, 155] width 10 height 10
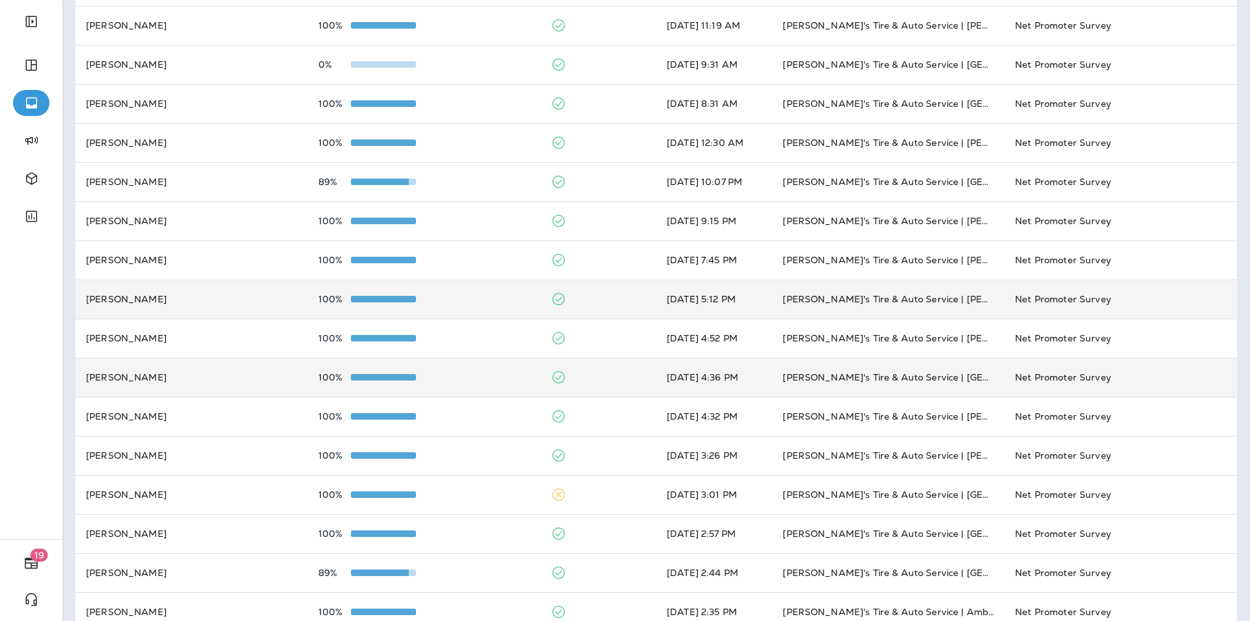
click at [478, 298] on div "100%" at bounding box center [424, 299] width 212 height 10
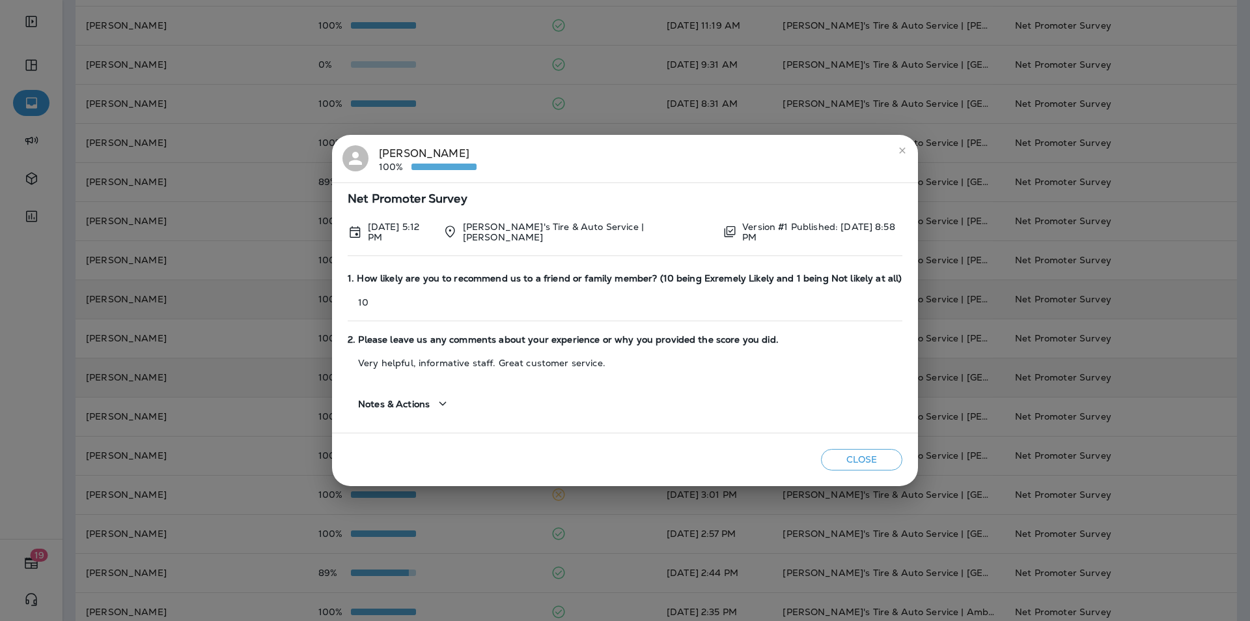
click at [656, 155] on icon "close" at bounding box center [902, 150] width 10 height 10
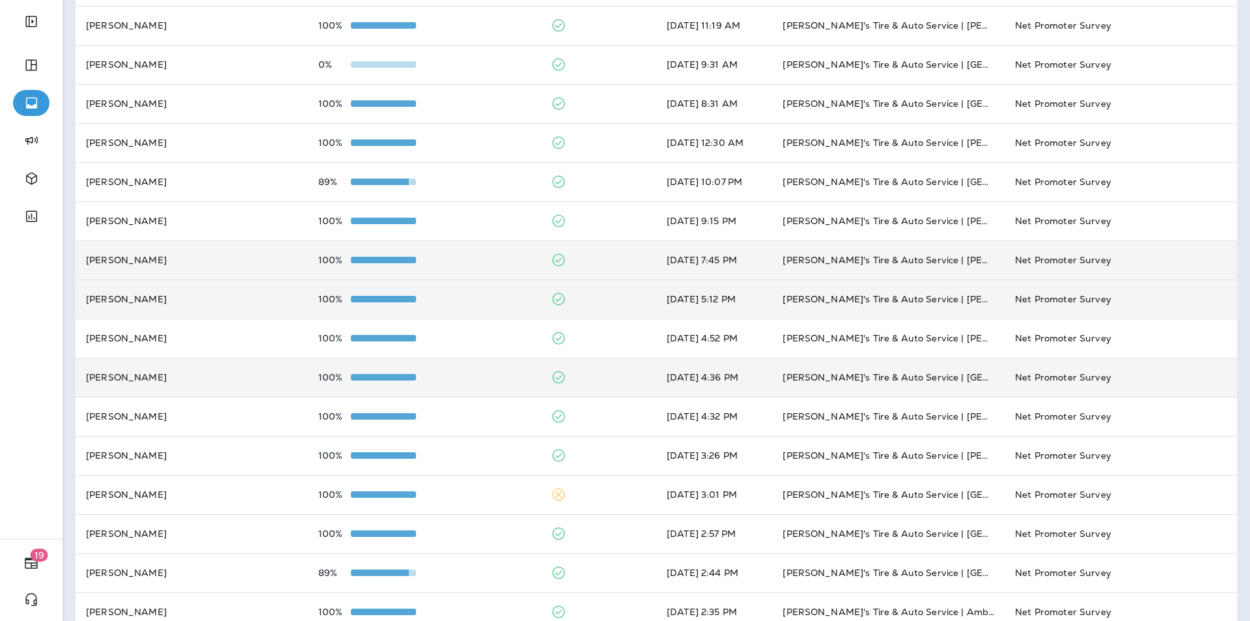
click at [462, 251] on td "100%" at bounding box center [424, 259] width 232 height 39
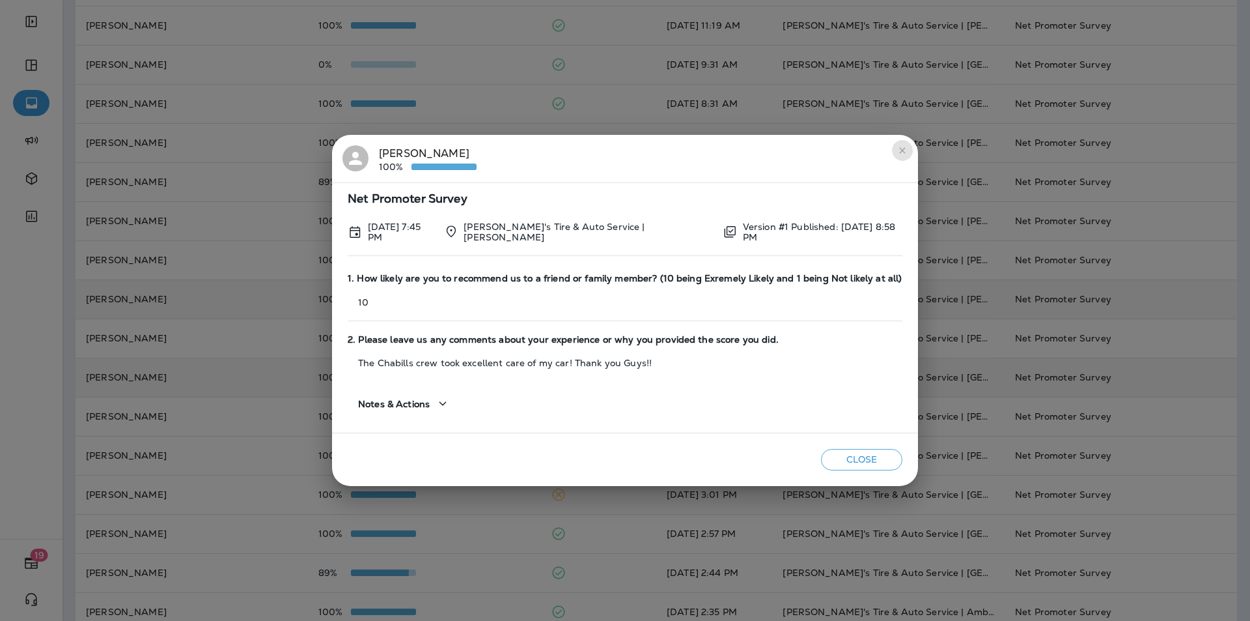
click at [656, 152] on icon "close" at bounding box center [902, 150] width 10 height 10
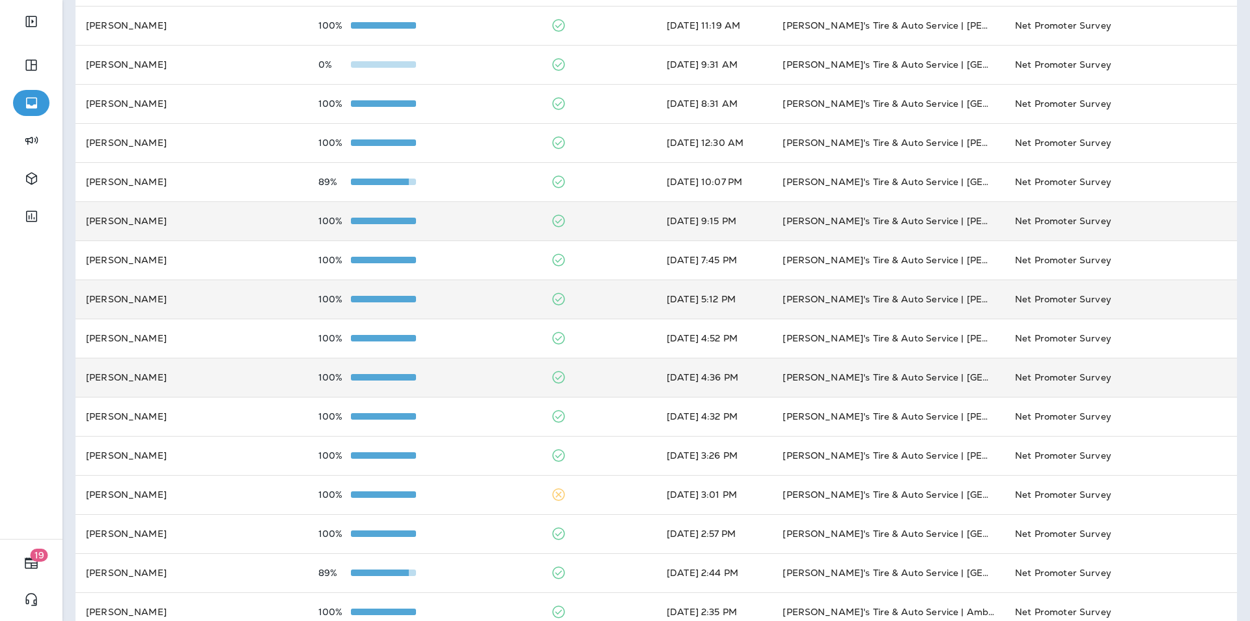
click at [490, 214] on td "100%" at bounding box center [424, 220] width 232 height 39
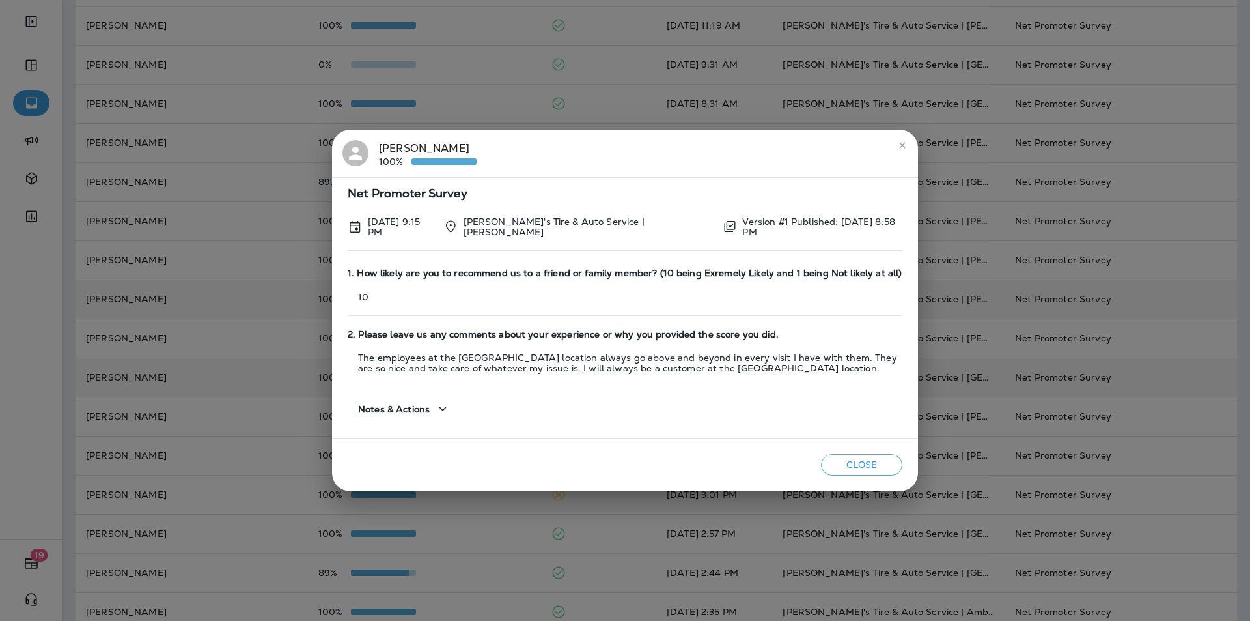
click at [656, 145] on icon "close" at bounding box center [902, 145] width 10 height 10
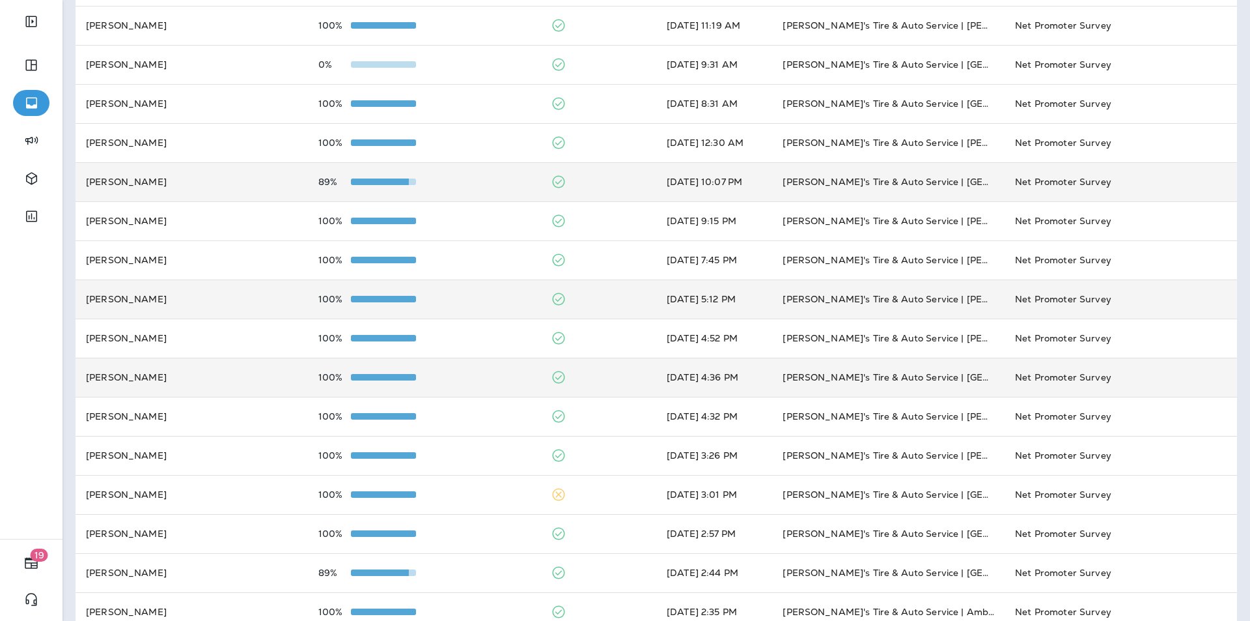
click at [474, 189] on td "89%" at bounding box center [424, 181] width 232 height 39
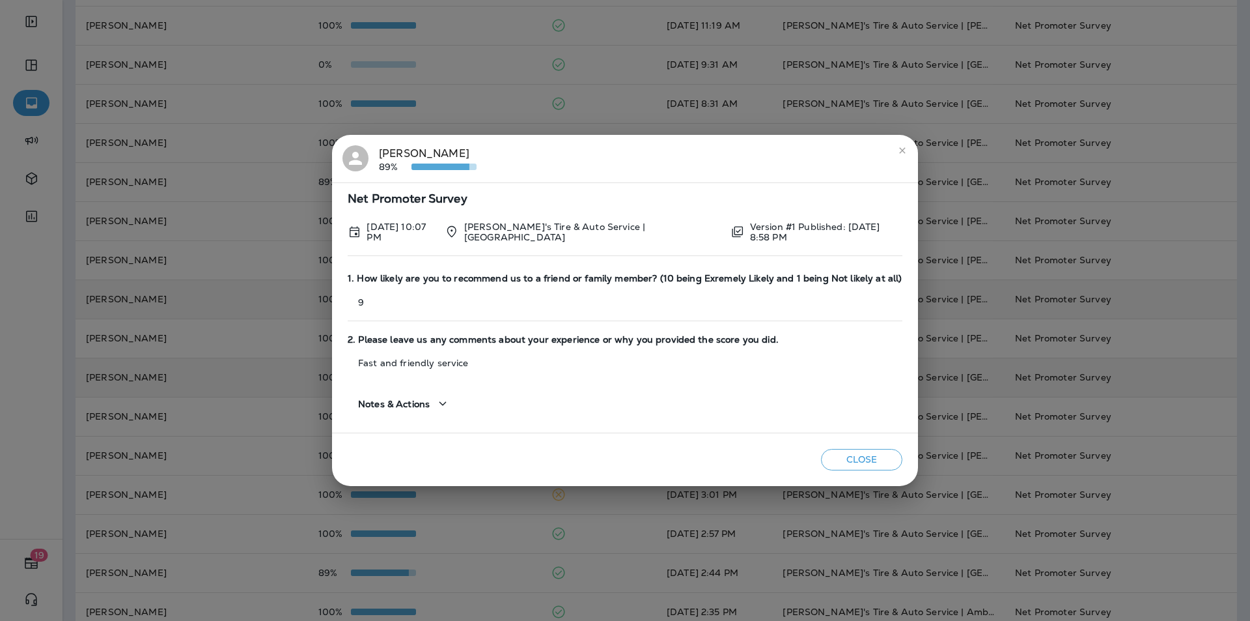
click at [656, 153] on icon "close" at bounding box center [902, 150] width 10 height 10
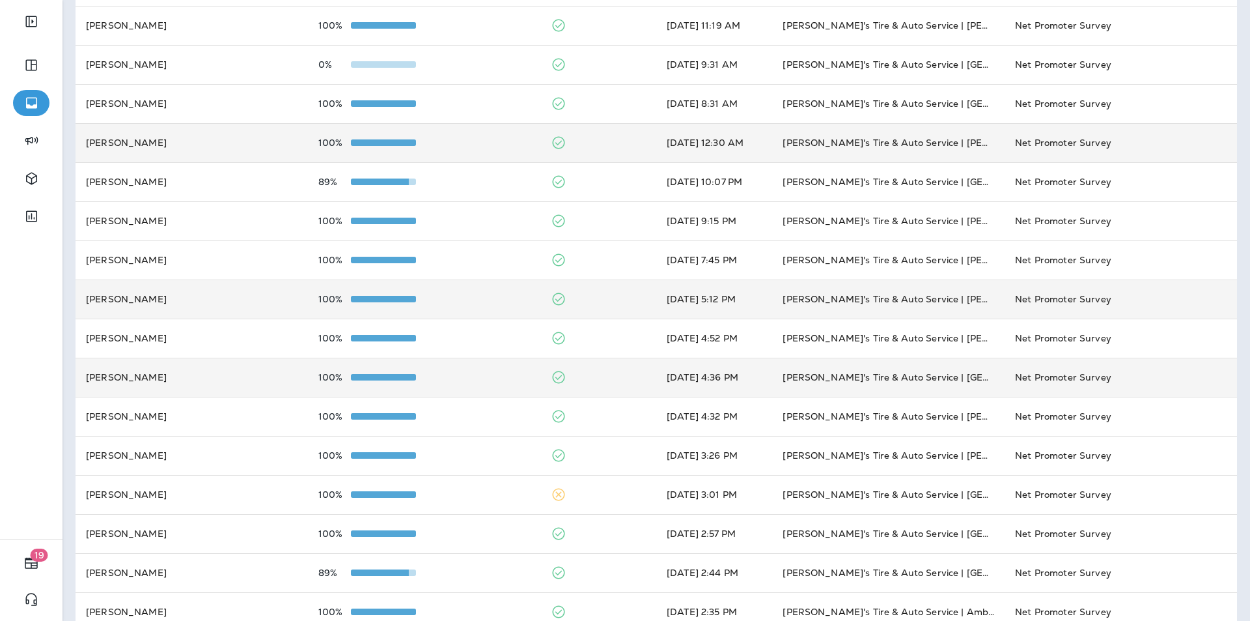
click at [479, 141] on div "100%" at bounding box center [424, 142] width 212 height 10
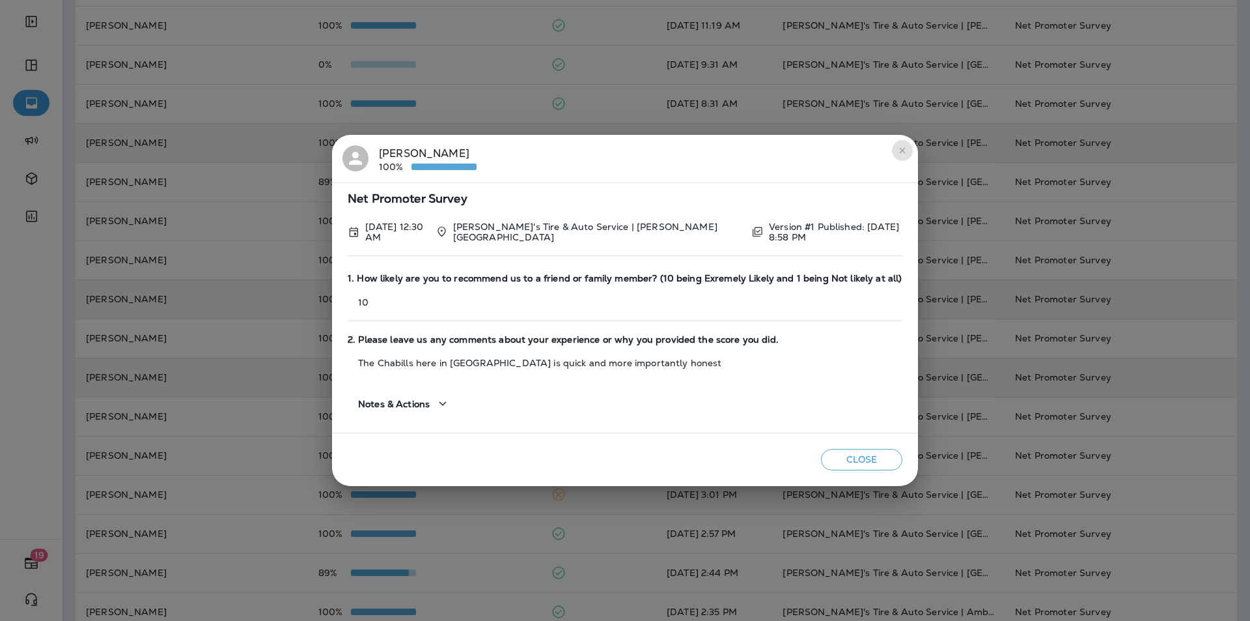
click at [656, 147] on icon "close" at bounding box center [902, 150] width 10 height 10
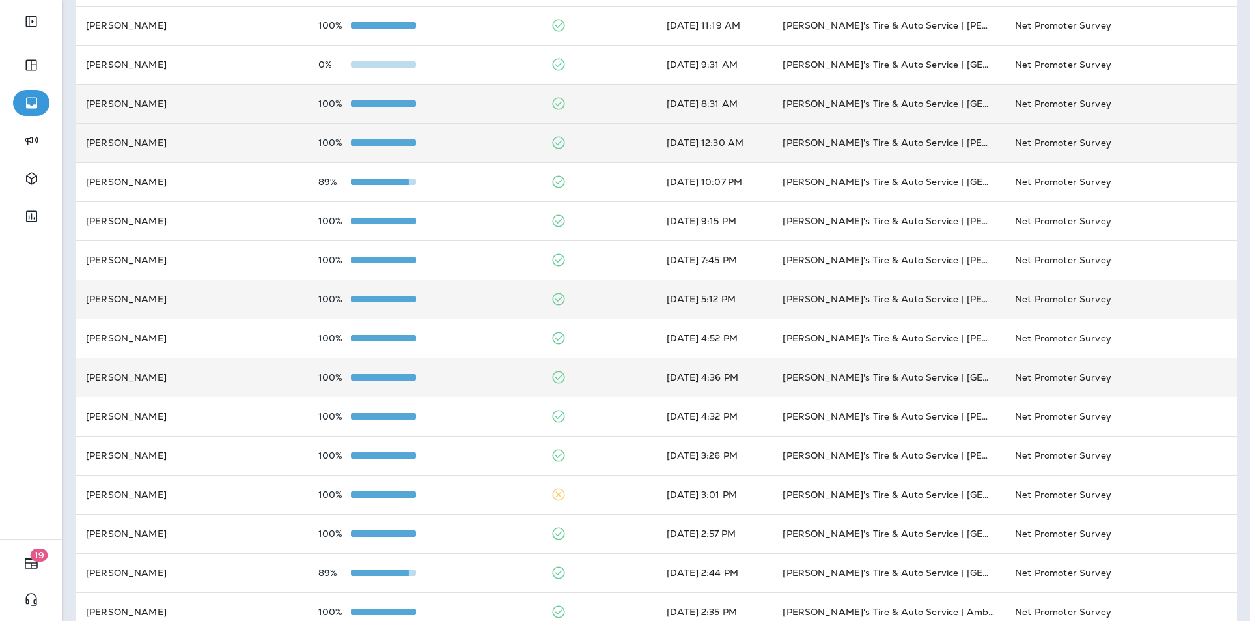
click at [464, 99] on div "100%" at bounding box center [424, 103] width 212 height 10
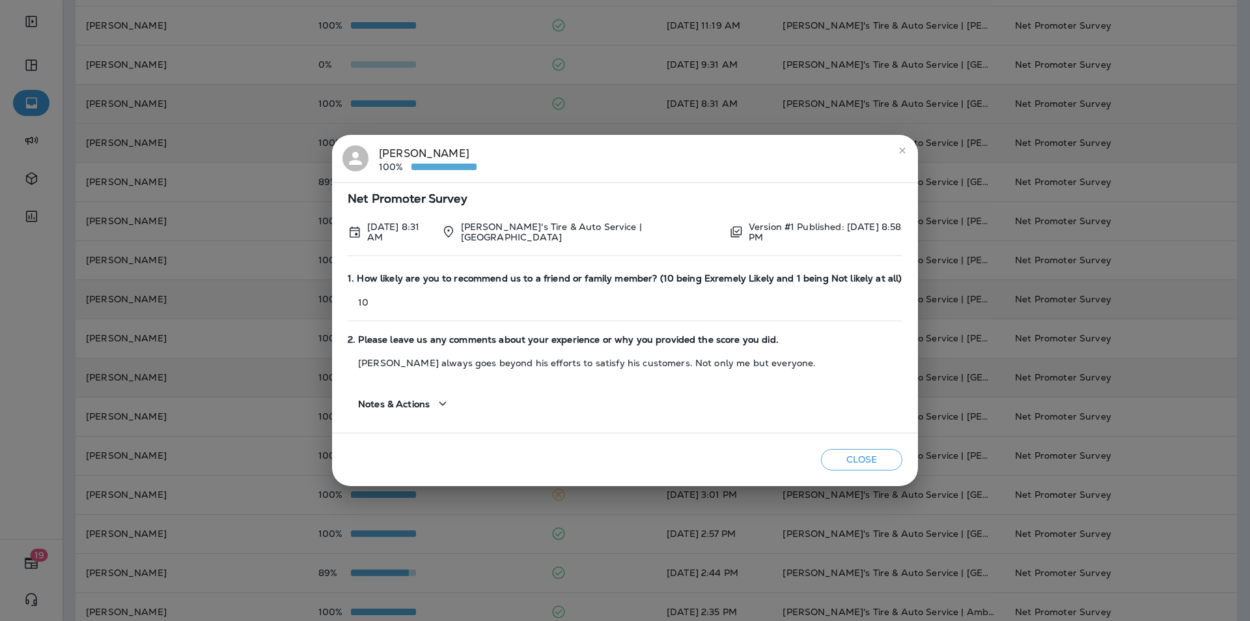
click at [656, 154] on icon "close" at bounding box center [902, 150] width 10 height 10
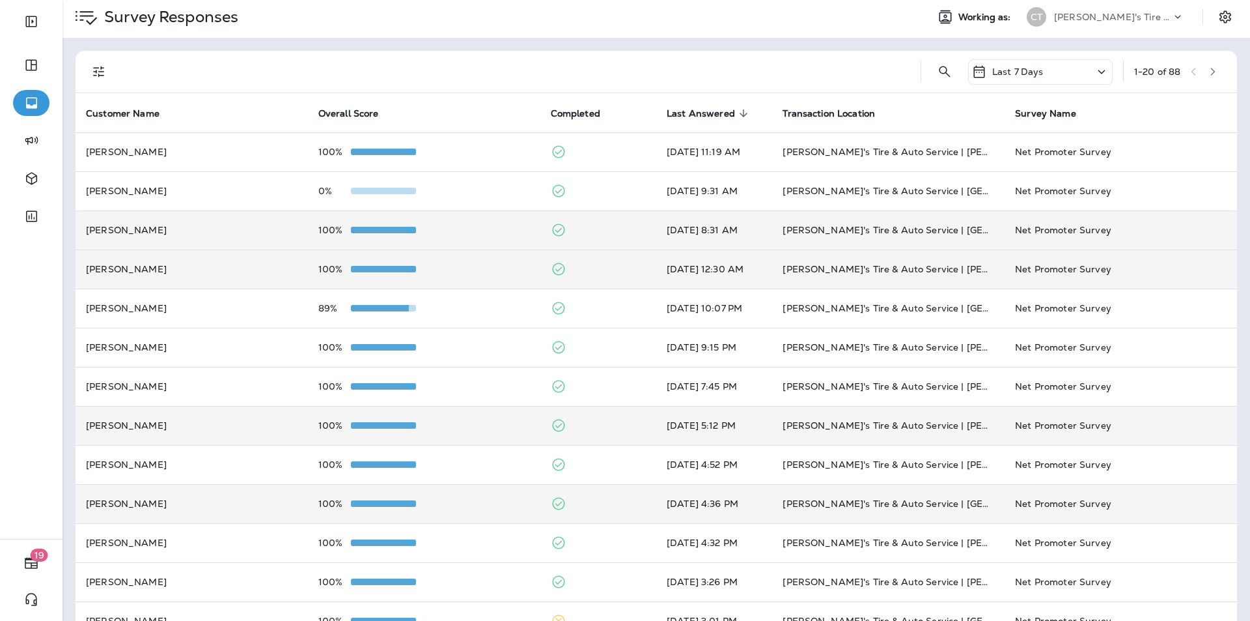
scroll to position [0, 0]
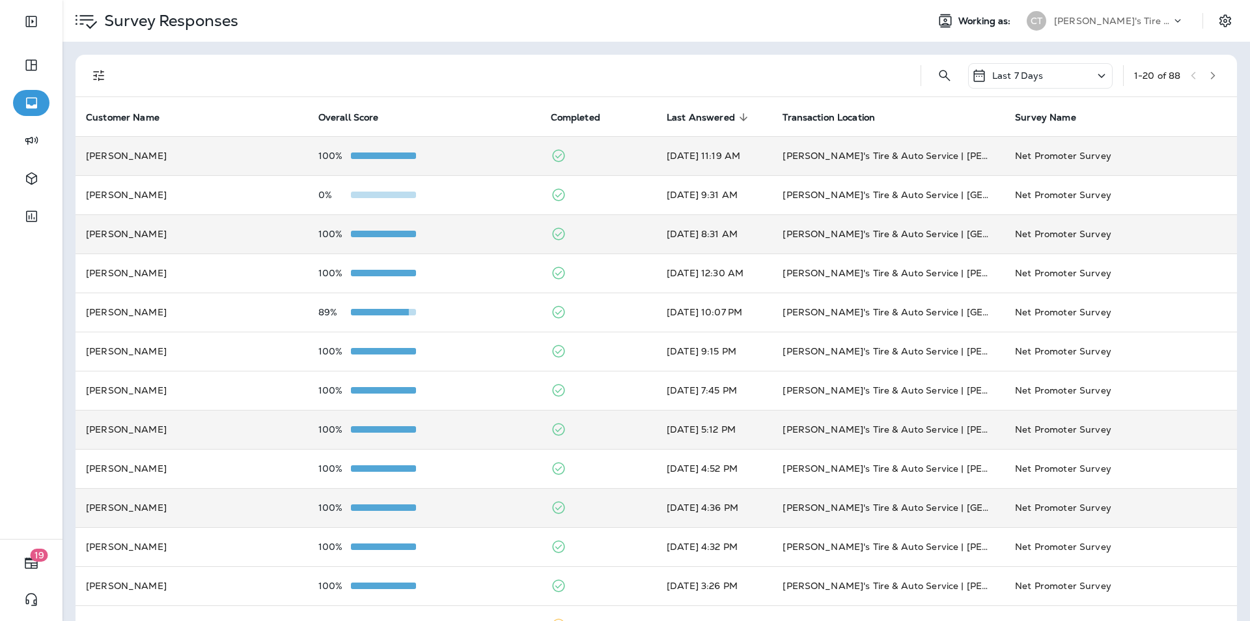
click at [485, 156] on div "100%" at bounding box center [424, 155] width 212 height 10
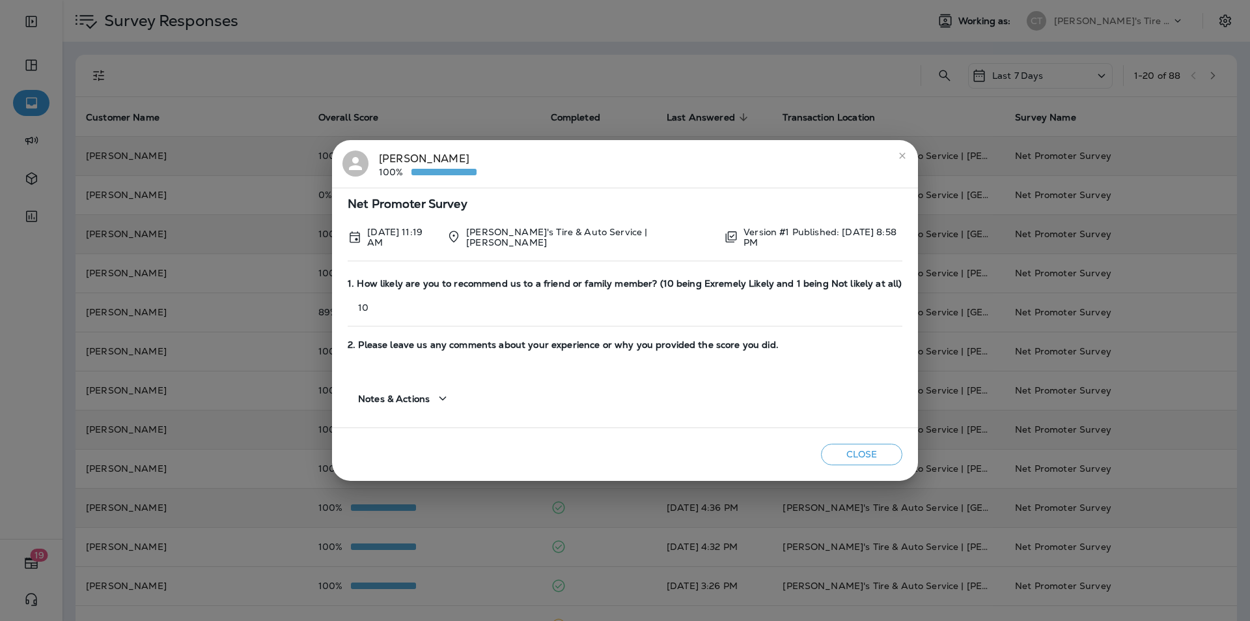
click at [656, 154] on icon "close" at bounding box center [902, 155] width 10 height 10
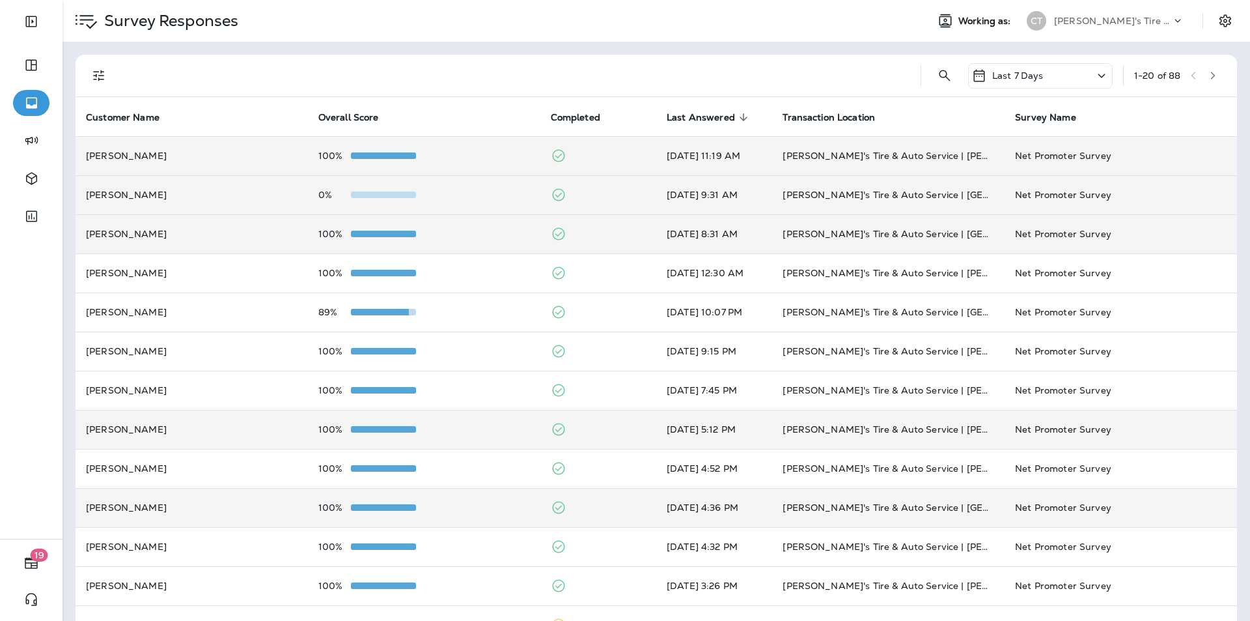
click at [472, 192] on div "0%" at bounding box center [424, 194] width 212 height 10
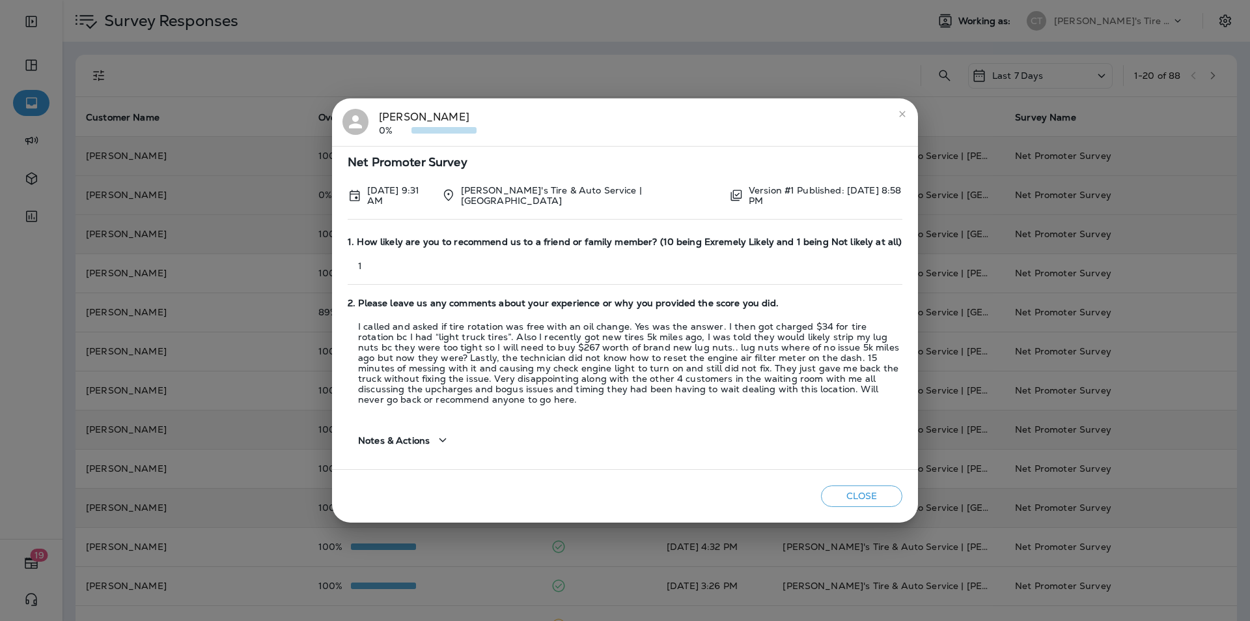
click at [395, 117] on div "[PERSON_NAME] 0%" at bounding box center [428, 122] width 98 height 27
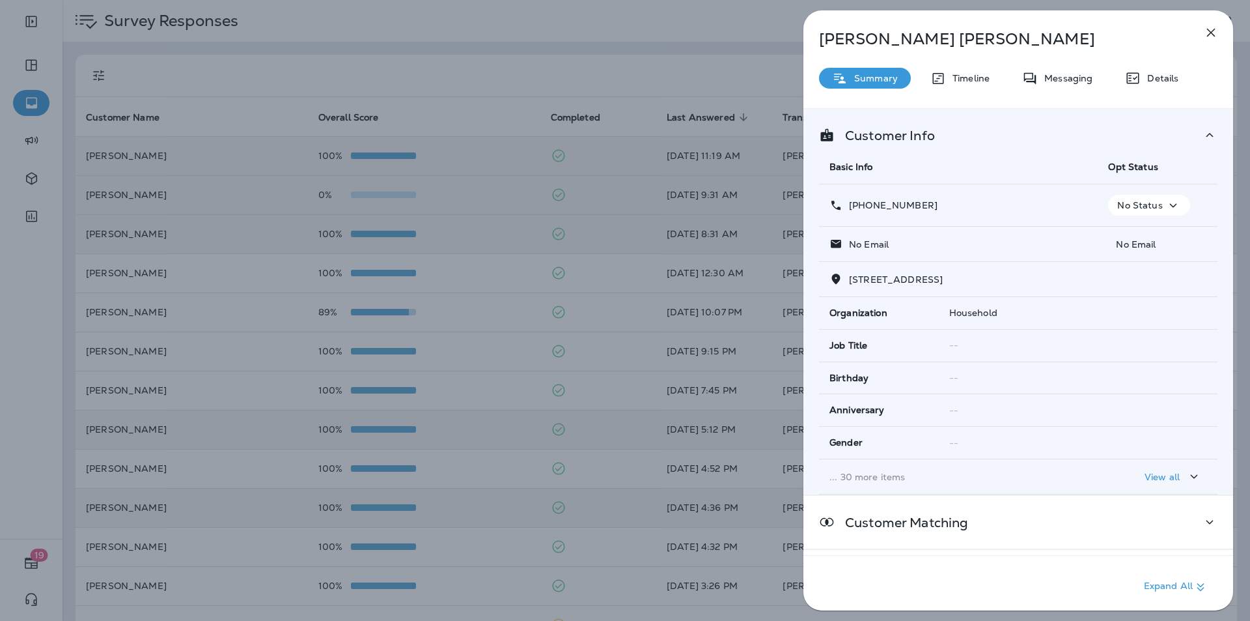
click at [656, 34] on icon "button" at bounding box center [1211, 33] width 8 height 8
